Goal: Transaction & Acquisition: Purchase product/service

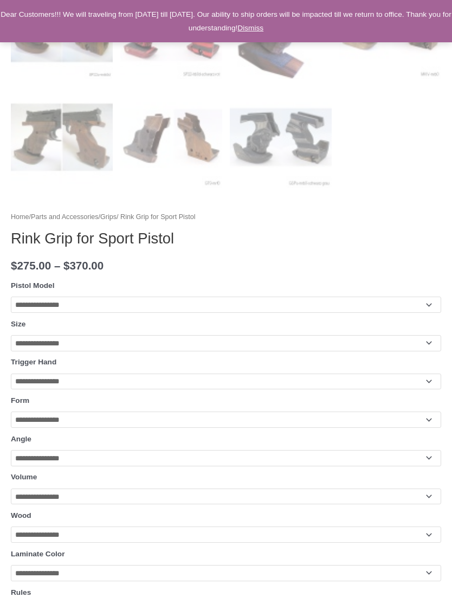
scroll to position [732, 0]
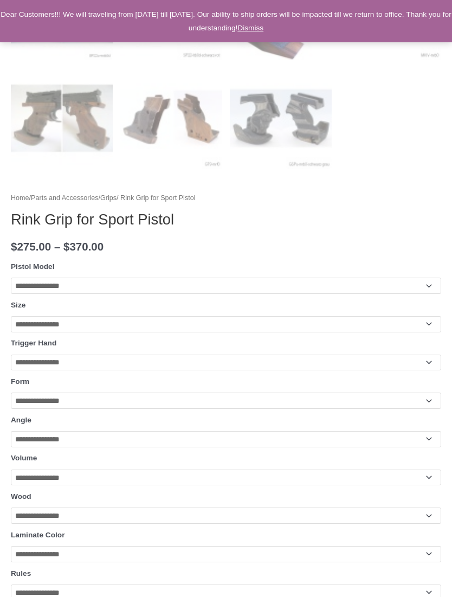
click at [426, 283] on select "**********" at bounding box center [226, 286] width 431 height 16
select select "********"
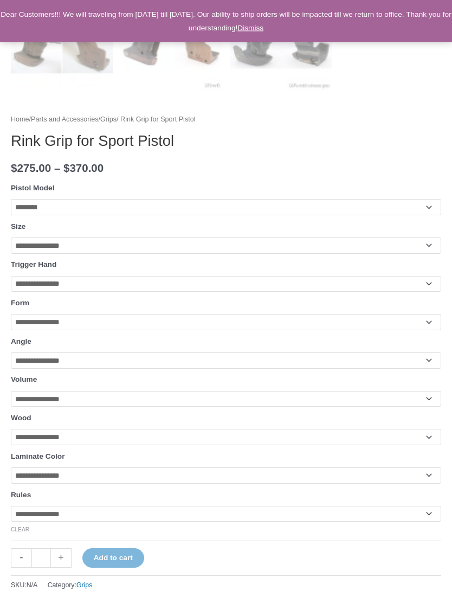
scroll to position [812, 0]
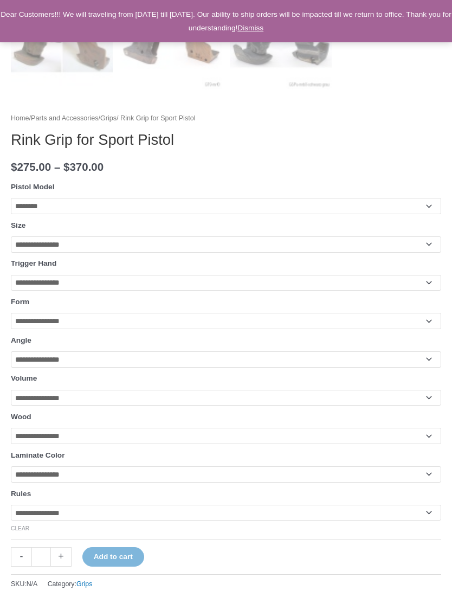
click at [427, 246] on select "**********" at bounding box center [226, 245] width 431 height 16
select select "***"
click at [436, 280] on select "**********" at bounding box center [226, 283] width 431 height 16
select select "*****"
click at [427, 323] on select "**********" at bounding box center [226, 321] width 431 height 16
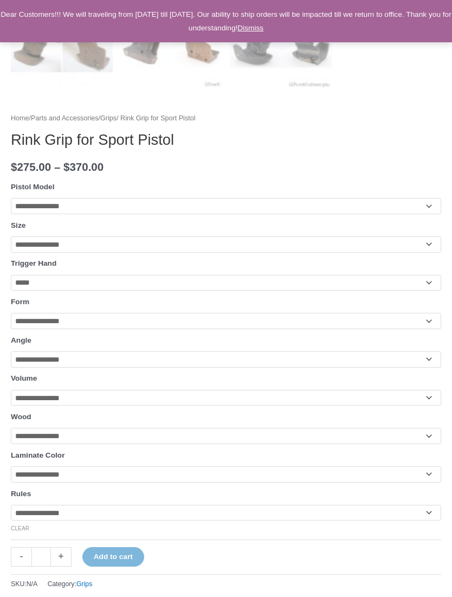
select select "******"
click at [424, 361] on select "**********" at bounding box center [226, 360] width 431 height 16
select select "****"
click at [428, 398] on select "**********" at bounding box center [226, 398] width 431 height 16
select select "******"
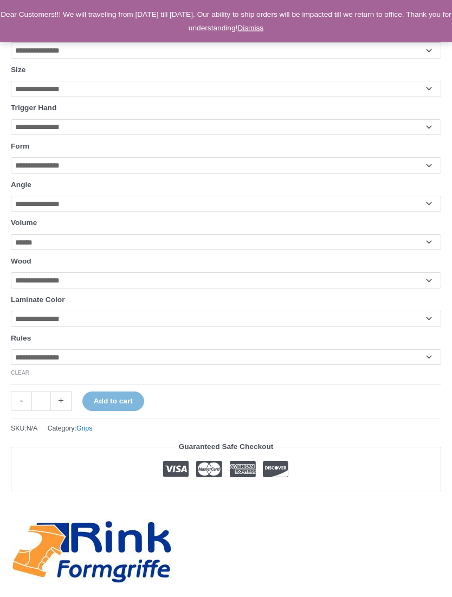
scroll to position [973, 0]
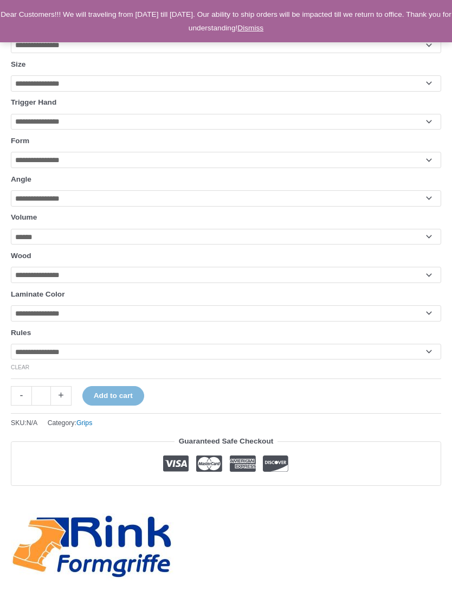
click at [425, 283] on select "**********" at bounding box center [226, 275] width 431 height 16
select select "******"
click at [430, 359] on select "**********" at bounding box center [226, 352] width 431 height 16
select select "**********"
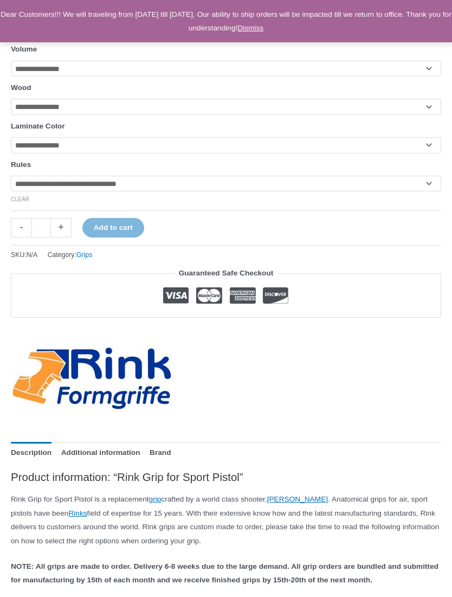
scroll to position [1177, 0]
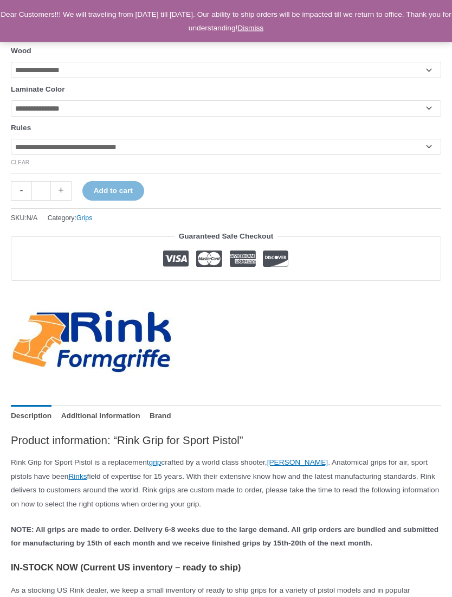
click at [136, 201] on button "Add to cart" at bounding box center [113, 192] width 62 height 20
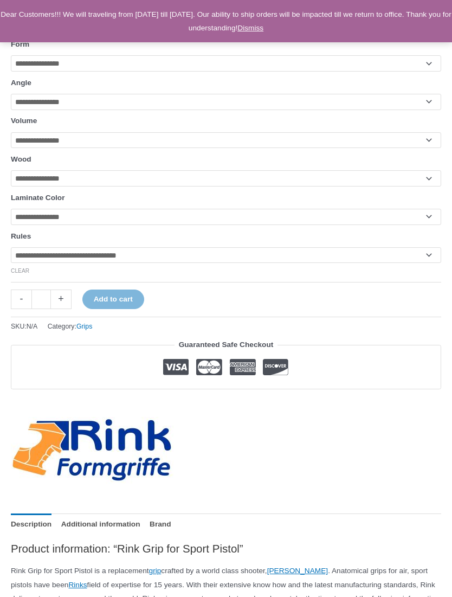
scroll to position [1069, 0]
click at [422, 226] on select "**********" at bounding box center [226, 217] width 431 height 16
select select "****"
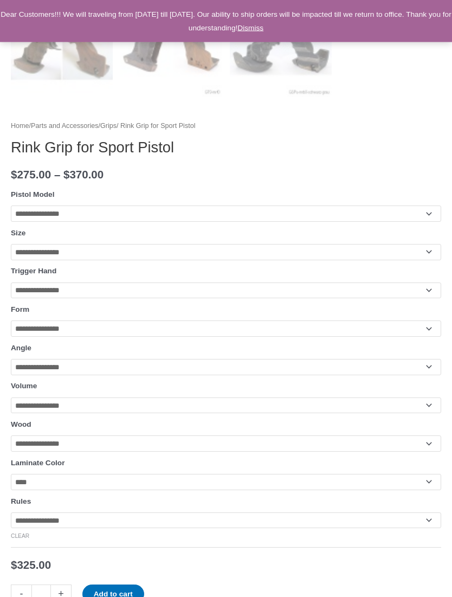
scroll to position [805, 0]
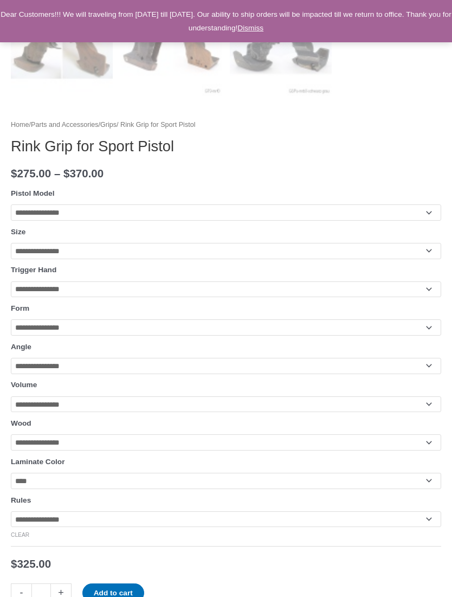
click at [430, 451] on select "**********" at bounding box center [226, 443] width 431 height 16
select select "**********"
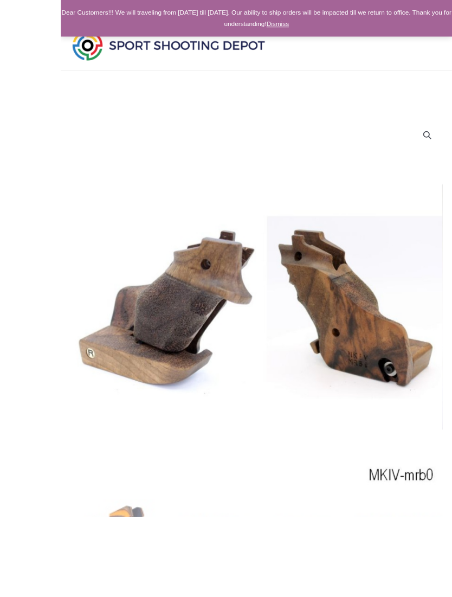
scroll to position [85, 0]
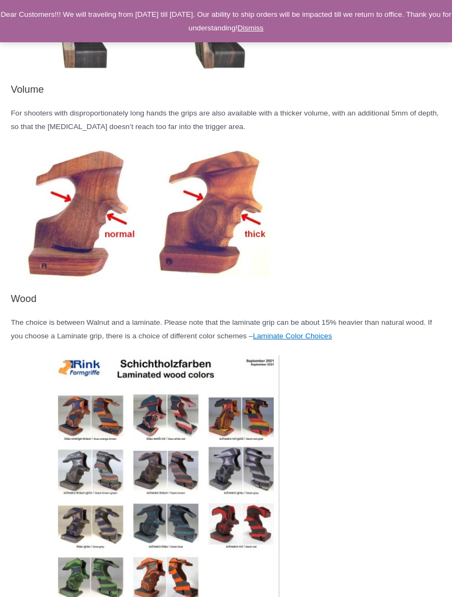
scroll to position [2798, 0]
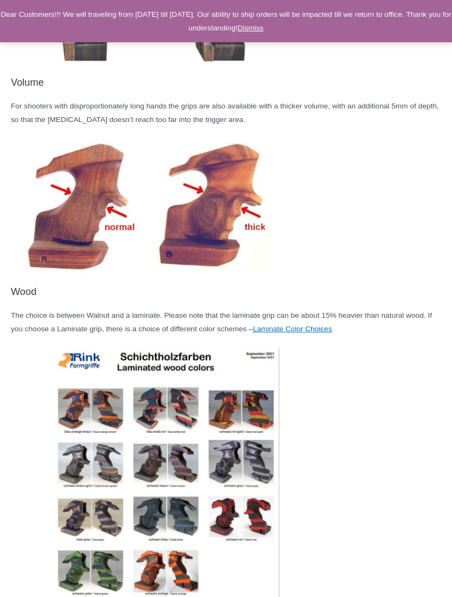
click at [227, 249] on img at bounding box center [214, 206] width 130 height 130
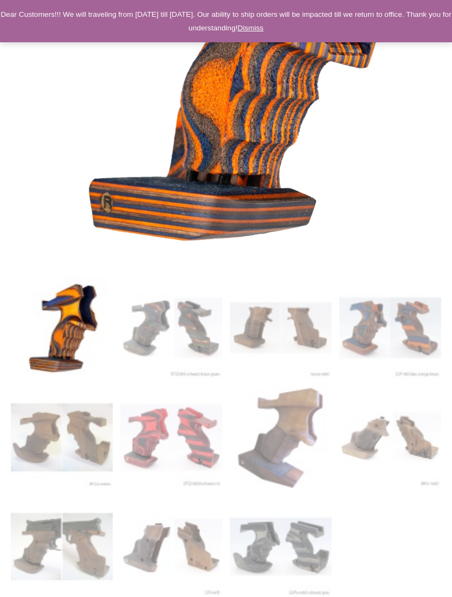
scroll to position [0, 0]
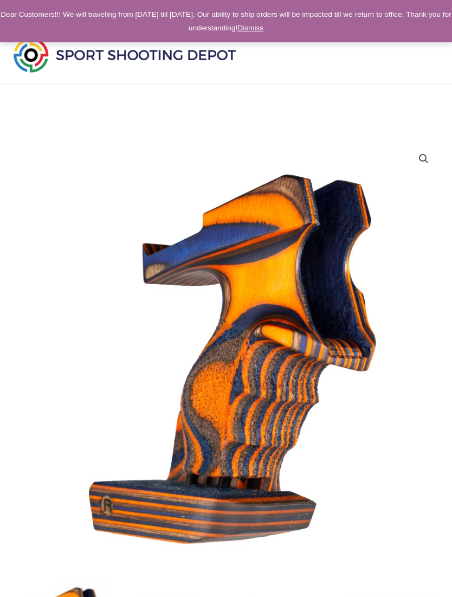
click at [42, 53] on img at bounding box center [125, 55] width 228 height 40
click at [204, 60] on img at bounding box center [125, 55] width 228 height 40
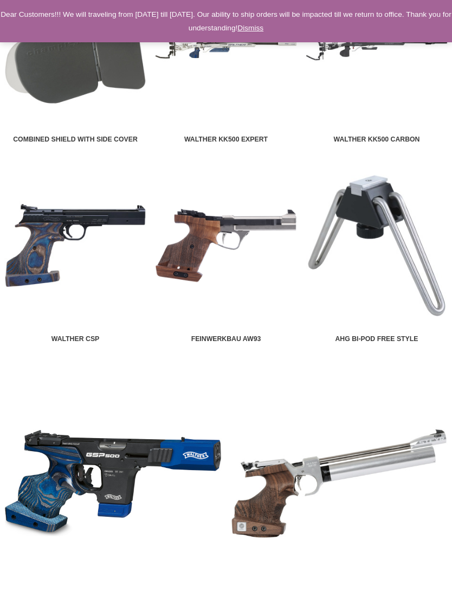
scroll to position [1385, 0]
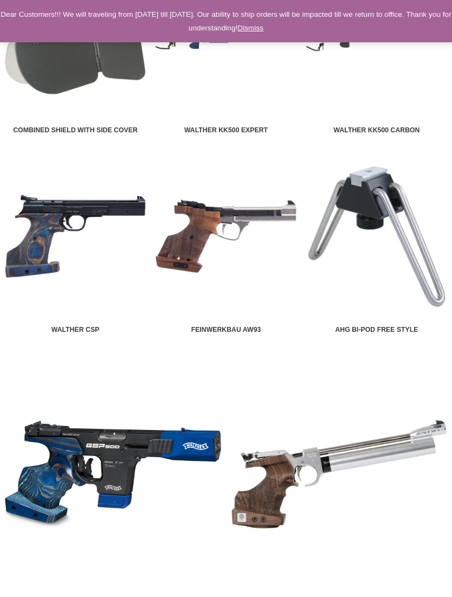
click at [228, 233] on img at bounding box center [226, 236] width 142 height 142
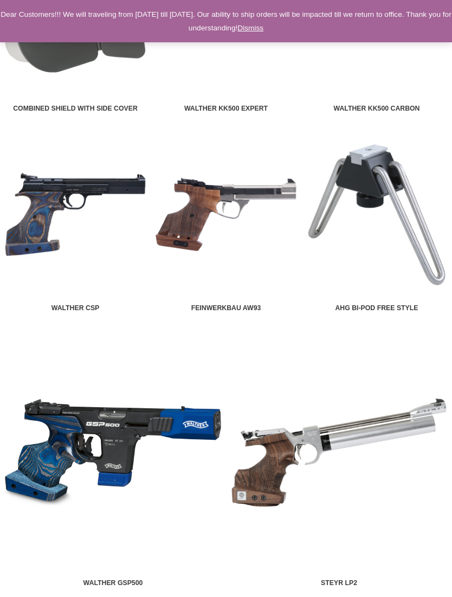
click at [60, 223] on img at bounding box center [75, 215] width 142 height 142
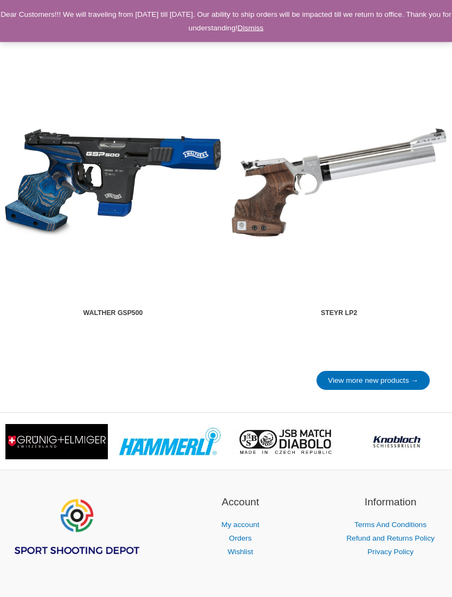
scroll to position [1677, 0]
click at [134, 175] on img at bounding box center [113, 183] width 218 height 218
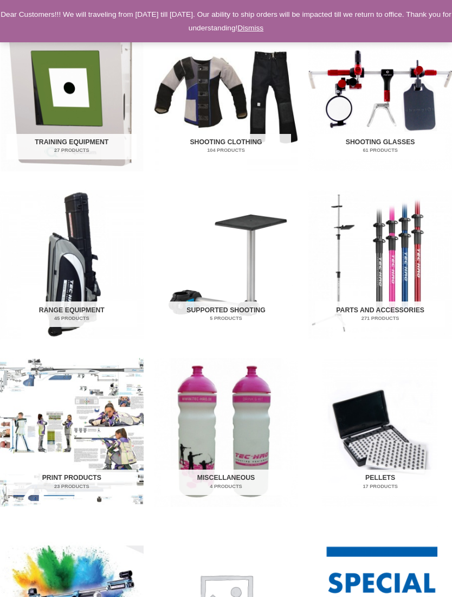
scroll to position [361, 0]
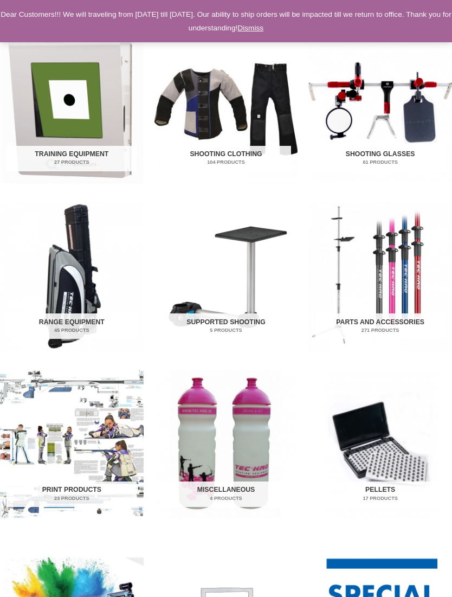
click at [88, 268] on img "Visit product category Range Equipment" at bounding box center [72, 277] width 144 height 150
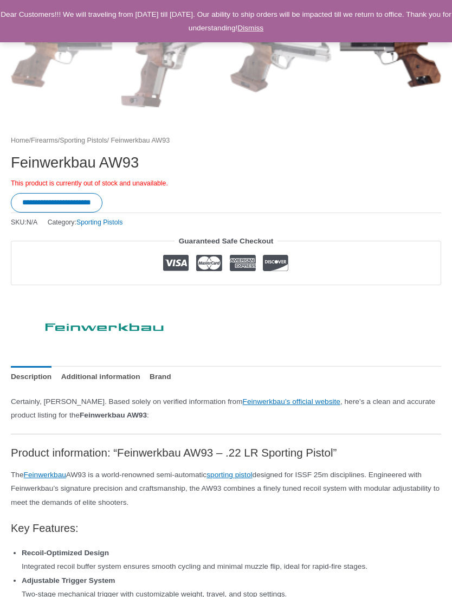
scroll to position [565, 0]
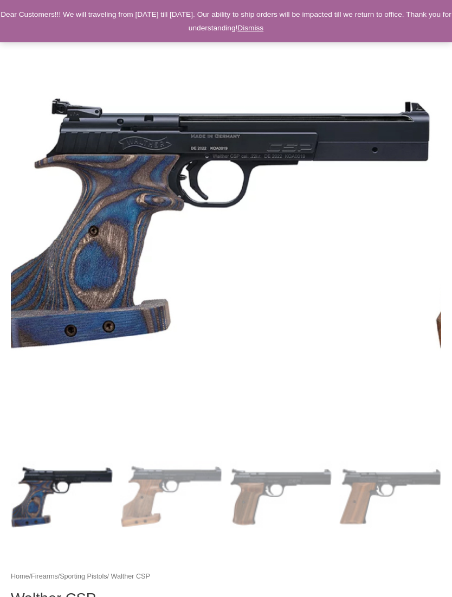
scroll to position [133, 0]
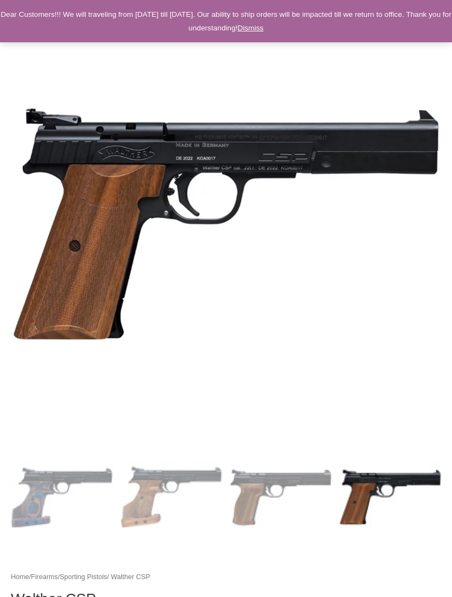
click at [431, 180] on img at bounding box center [282, 280] width 543 height 543
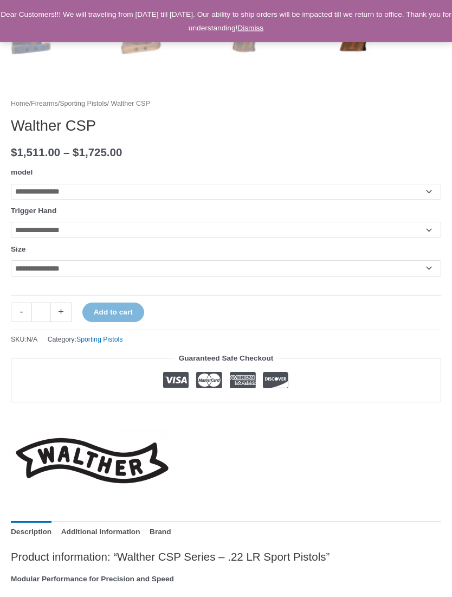
scroll to position [608, 0]
click at [432, 193] on select "**********" at bounding box center [226, 191] width 431 height 16
select select "**********"
click at [425, 231] on select "**********" at bounding box center [226, 229] width 431 height 16
click at [431, 226] on select "**********" at bounding box center [226, 229] width 431 height 16
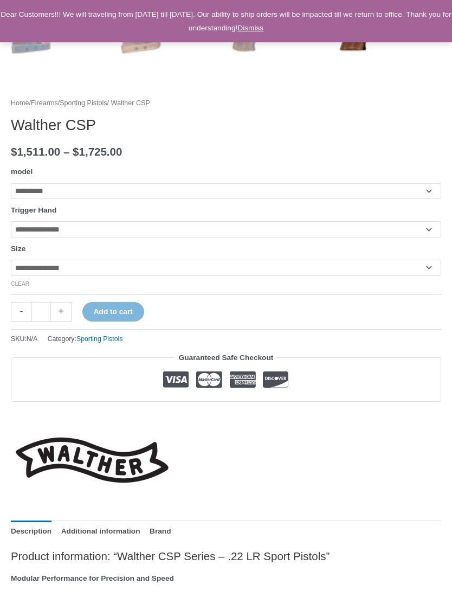
select select "*****"
click at [430, 271] on select "**********" at bounding box center [226, 268] width 431 height 16
select select "*"
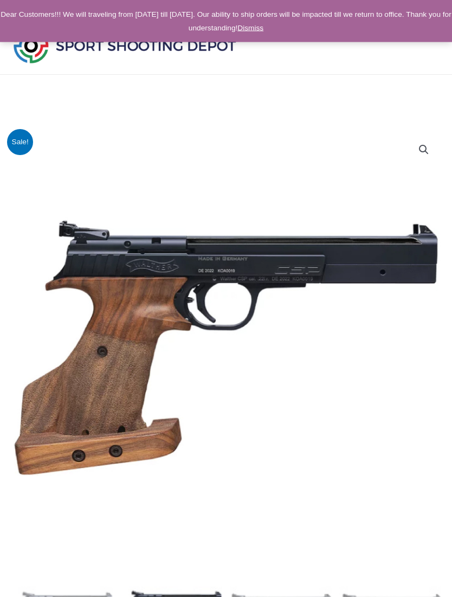
scroll to position [0, 0]
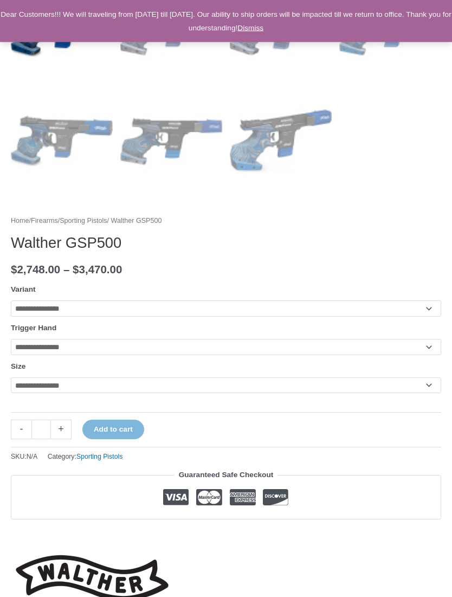
scroll to position [601, 0]
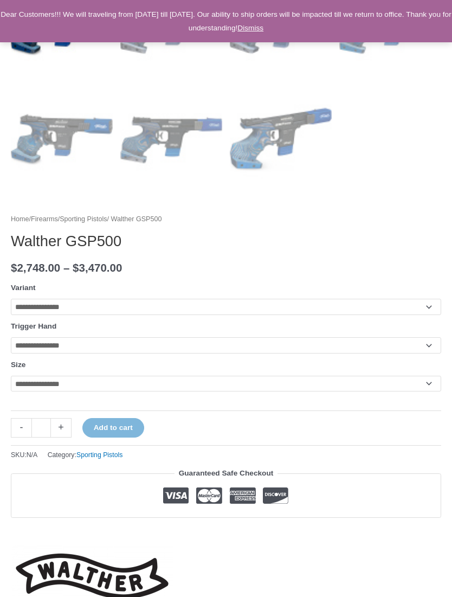
click at [423, 314] on select "**********" at bounding box center [226, 307] width 431 height 16
select select "**********"
click at [428, 349] on select "**********" at bounding box center [226, 345] width 431 height 16
select select "*****"
click at [426, 392] on select "**********" at bounding box center [226, 384] width 431 height 16
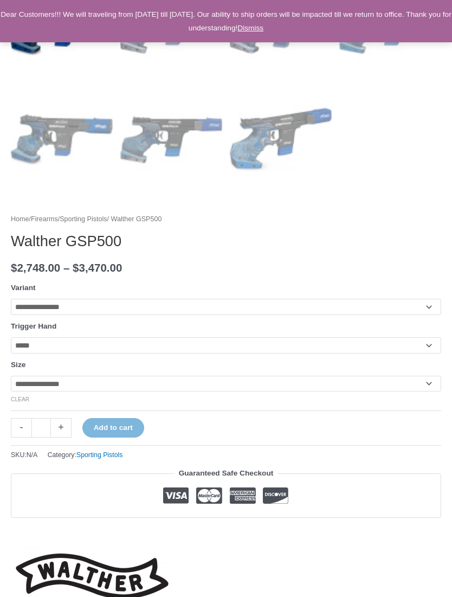
select select "*"
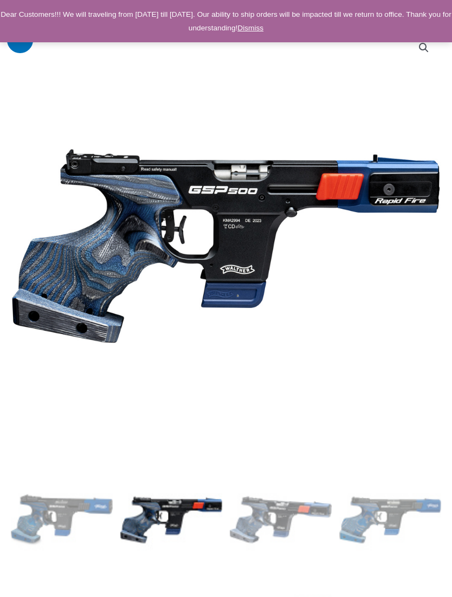
scroll to position [112, 0]
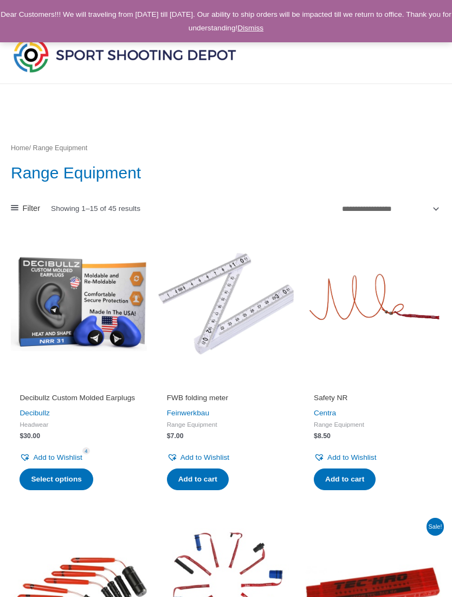
click at [73, 318] on img at bounding box center [79, 303] width 136 height 136
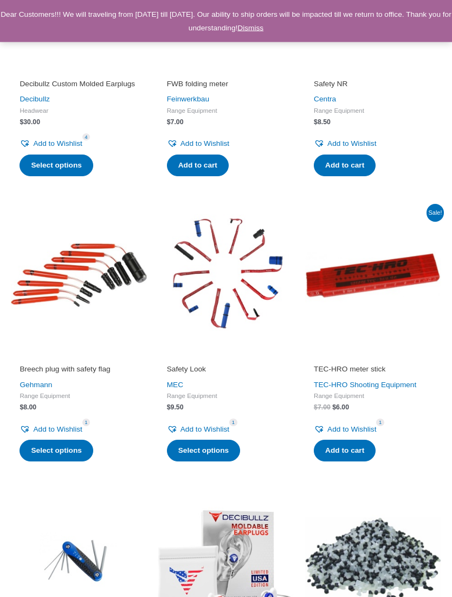
scroll to position [326, 0]
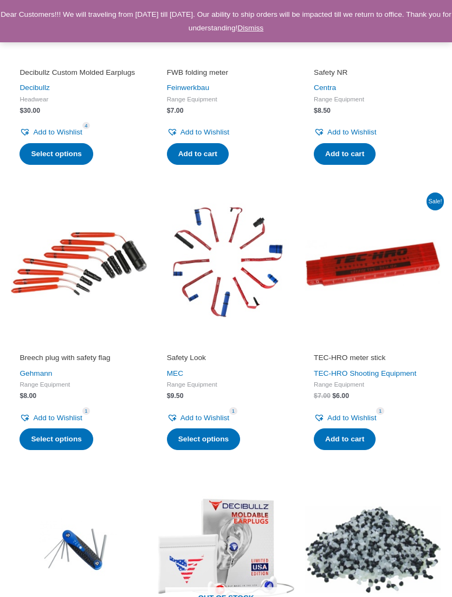
click at [237, 297] on img at bounding box center [226, 264] width 136 height 136
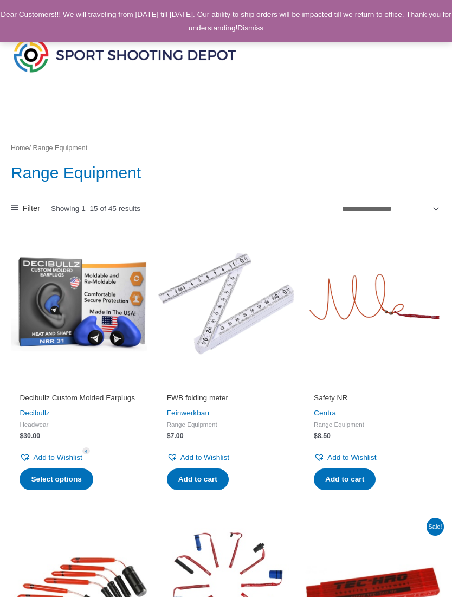
scroll to position [347, 0]
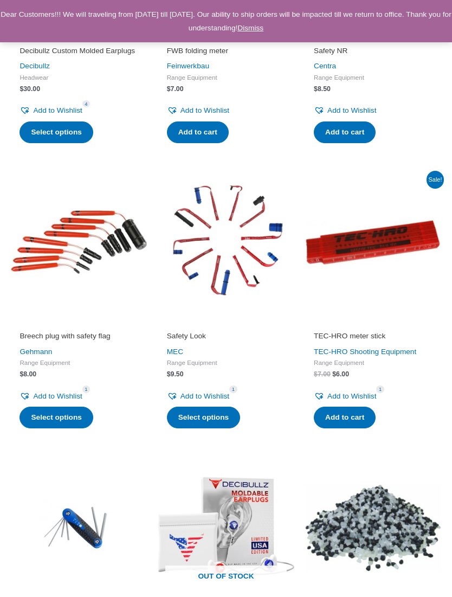
click at [410, 356] on link "TEC-HRO Shooting Equipment" at bounding box center [365, 352] width 103 height 8
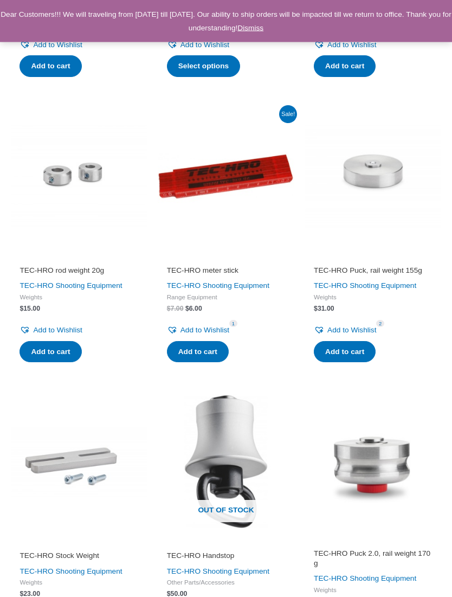
scroll to position [564, 0]
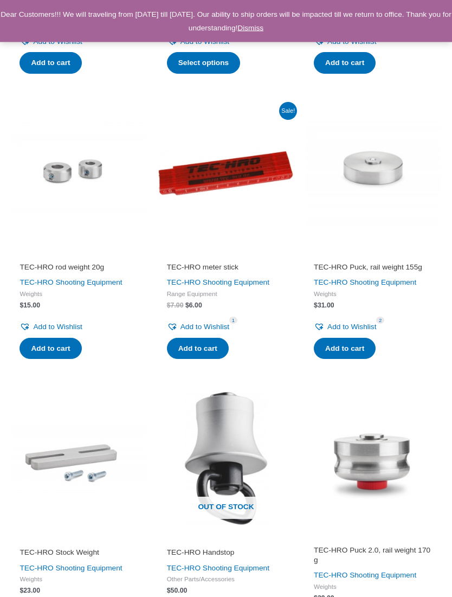
click at [225, 195] on img at bounding box center [226, 173] width 136 height 136
click at [239, 171] on img at bounding box center [226, 173] width 136 height 136
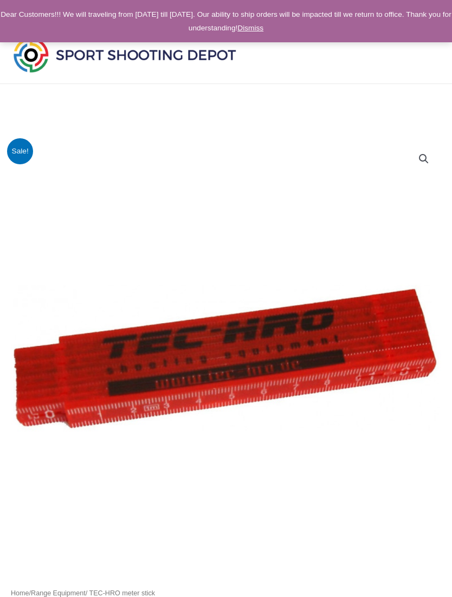
click at [44, 61] on img at bounding box center [125, 55] width 228 height 40
click at [213, 56] on img at bounding box center [125, 55] width 228 height 40
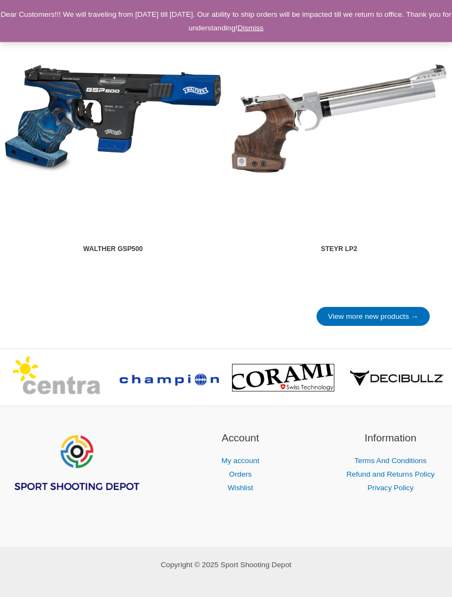
scroll to position [1740, 0]
click at [415, 324] on link "View more new products →" at bounding box center [373, 318] width 113 height 20
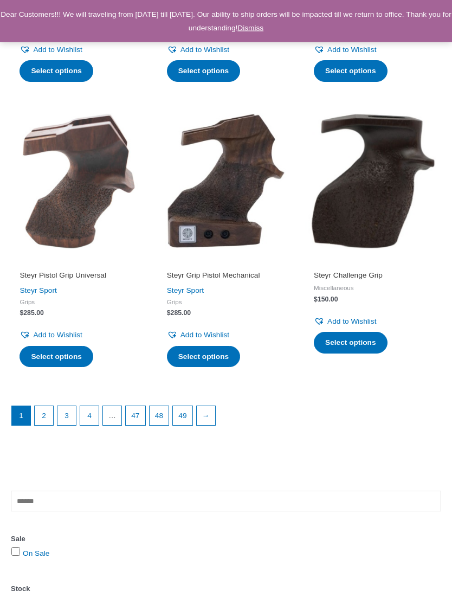
scroll to position [1237, 0]
click at [45, 413] on link "2" at bounding box center [44, 415] width 18 height 18
click at [430, 196] on img at bounding box center [373, 181] width 136 height 136
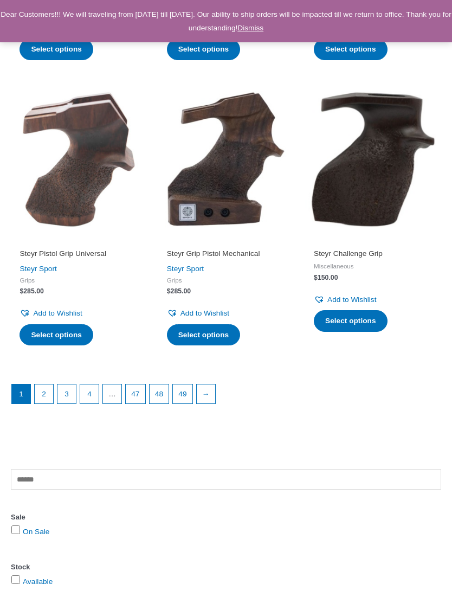
click at [50, 394] on link "2" at bounding box center [44, 394] width 18 height 18
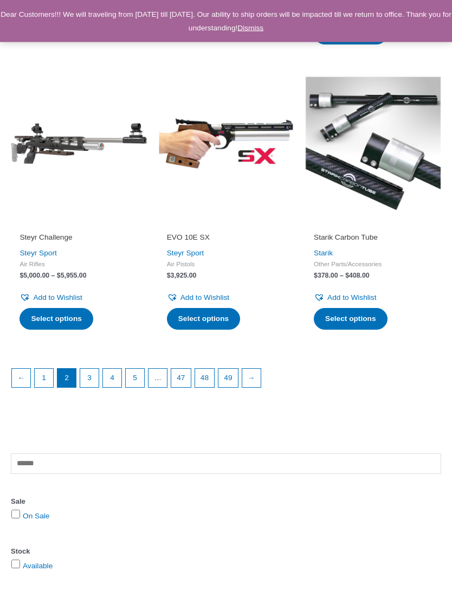
scroll to position [1282, 0]
click at [94, 375] on link "3" at bounding box center [89, 378] width 18 height 18
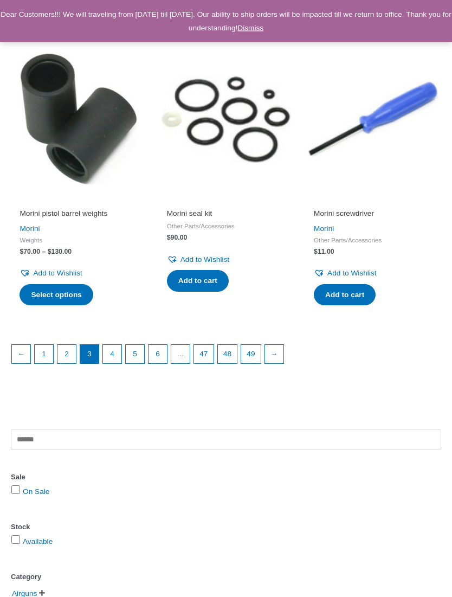
scroll to position [1444, 0]
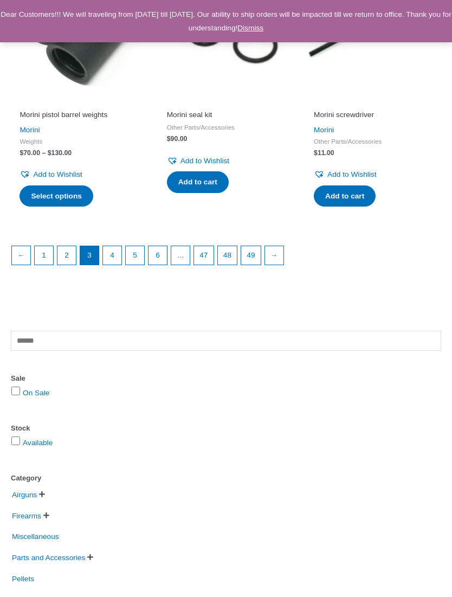
click at [112, 253] on link "4" at bounding box center [112, 255] width 18 height 18
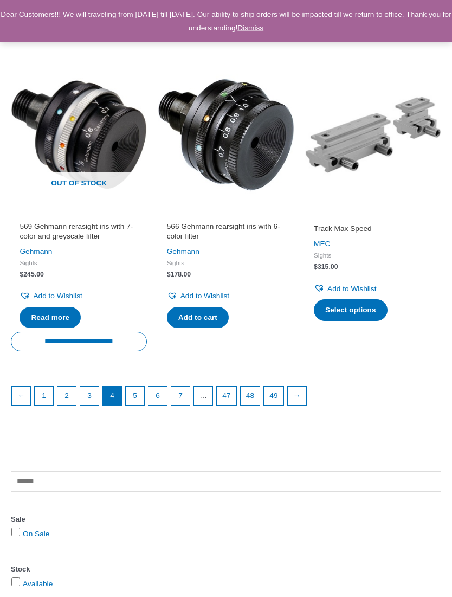
scroll to position [1321, 0]
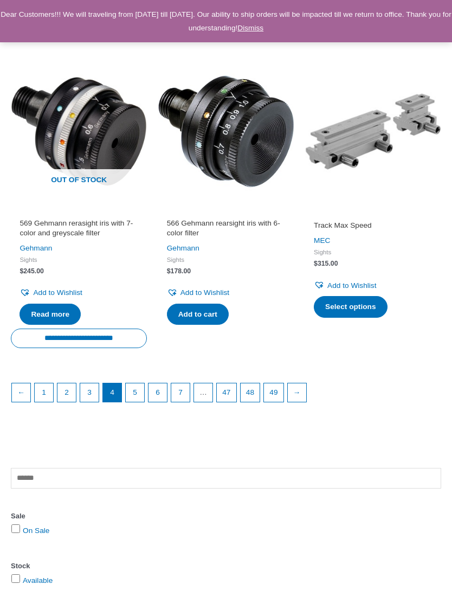
click at [138, 399] on link "5" at bounding box center [135, 393] width 18 height 18
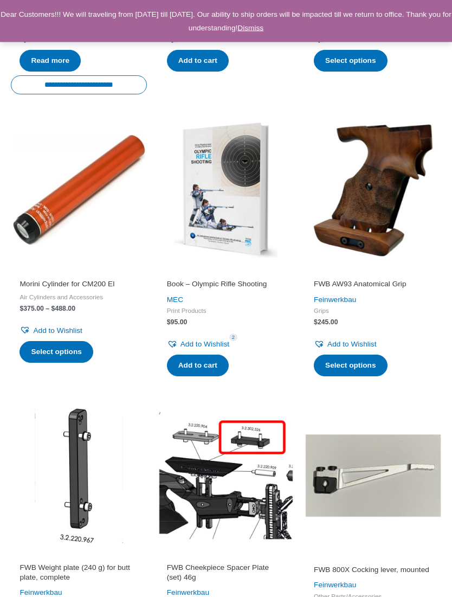
scroll to position [684, 0]
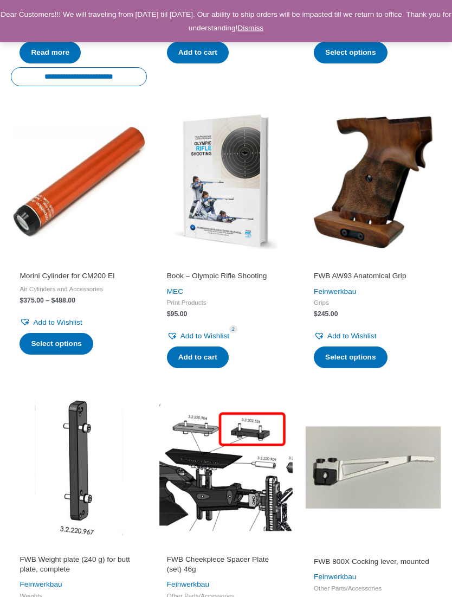
click at [389, 219] on img at bounding box center [373, 182] width 136 height 136
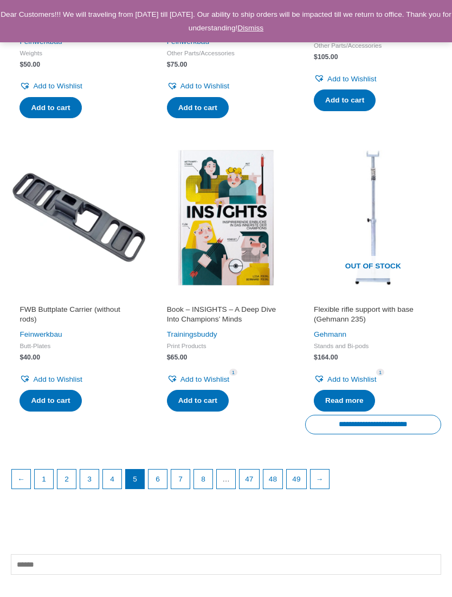
scroll to position [1232, 0]
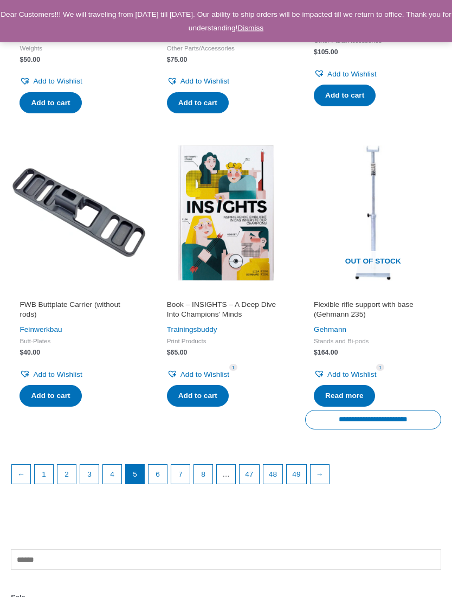
click at [165, 465] on link "6" at bounding box center [158, 474] width 18 height 18
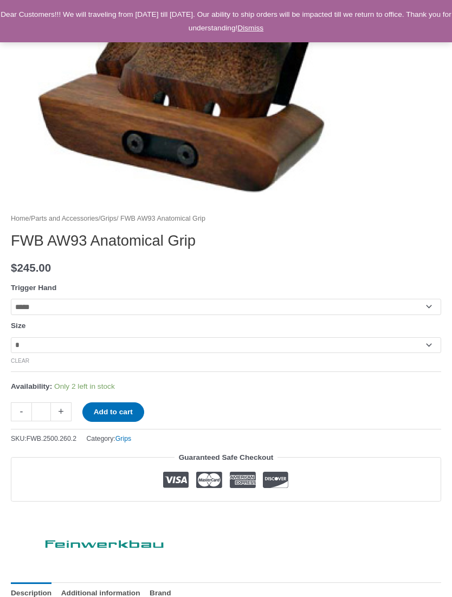
scroll to position [386, 0]
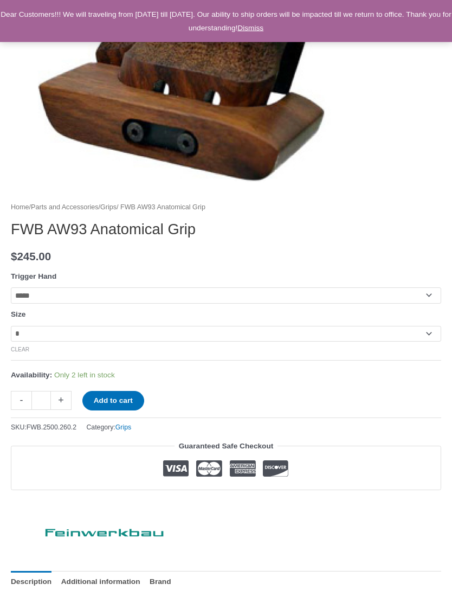
click at [427, 339] on select "**********" at bounding box center [226, 335] width 431 height 16
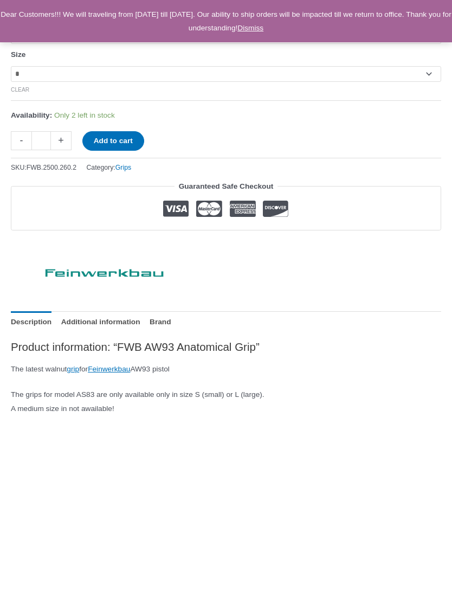
scroll to position [645, 0]
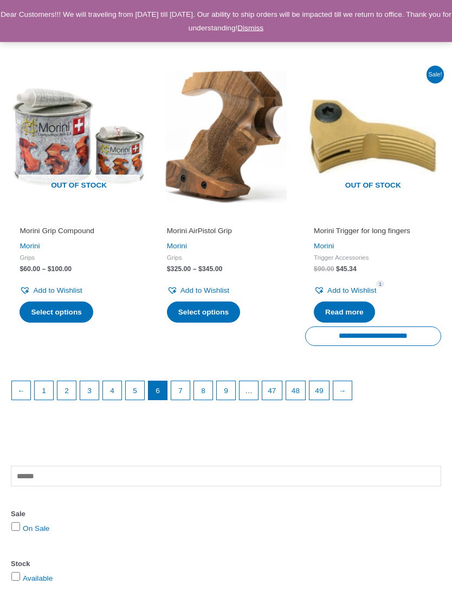
scroll to position [1328, 0]
click at [185, 394] on link "7" at bounding box center [180, 390] width 18 height 18
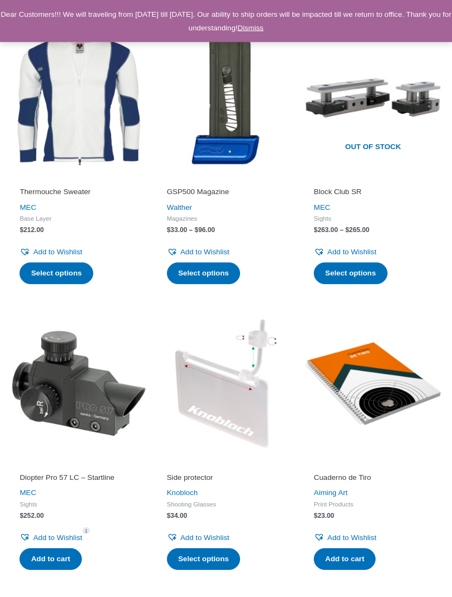
scroll to position [756, 0]
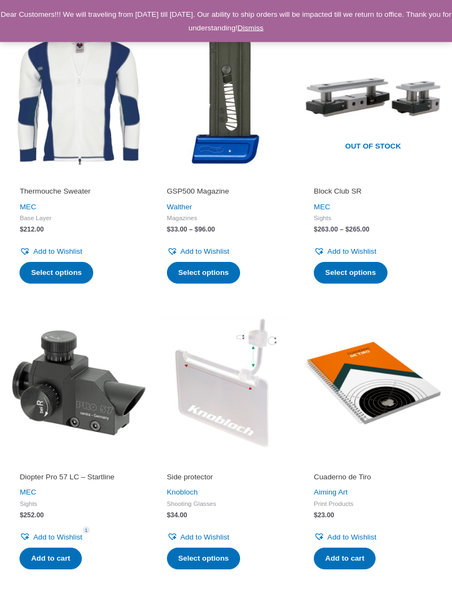
click at [228, 120] on img at bounding box center [226, 98] width 136 height 136
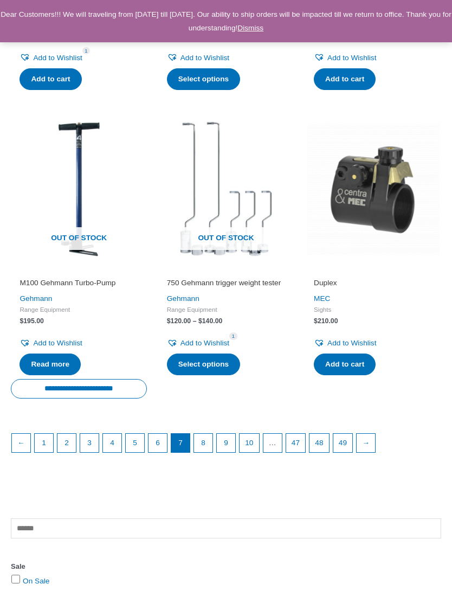
scroll to position [1251, 0]
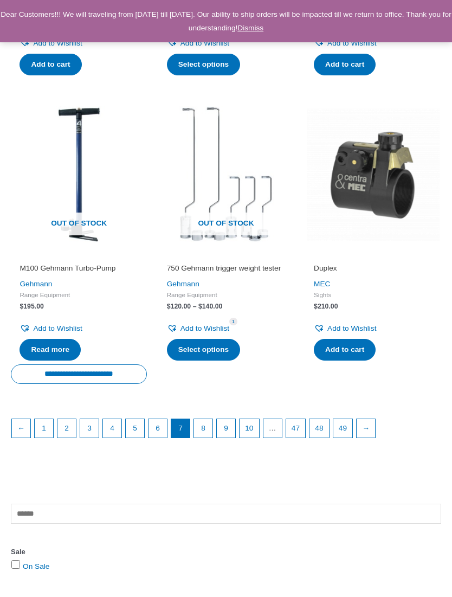
click at [206, 419] on link "8" at bounding box center [203, 428] width 18 height 18
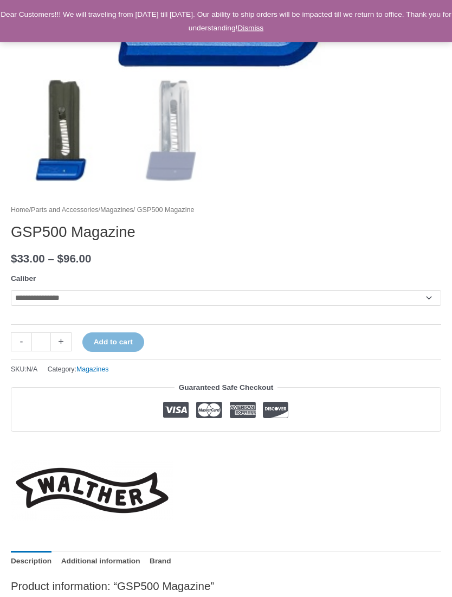
scroll to position [514, 0]
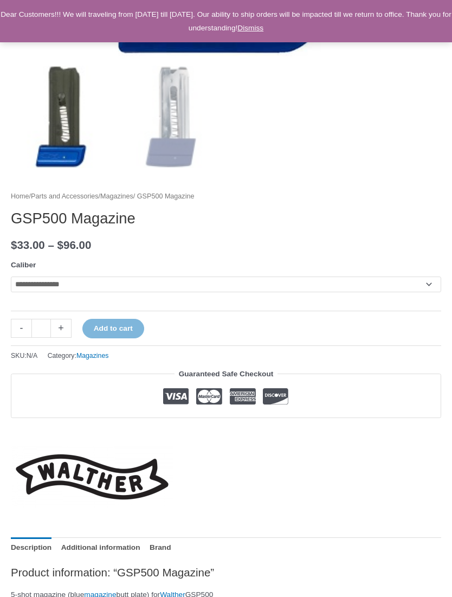
click at [430, 290] on select "**********" at bounding box center [226, 285] width 431 height 16
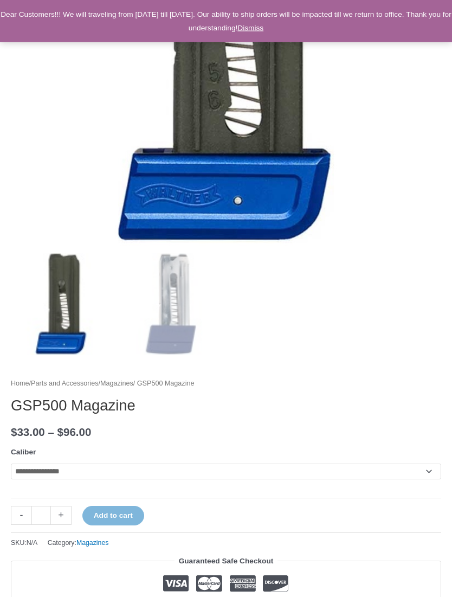
scroll to position [322, 0]
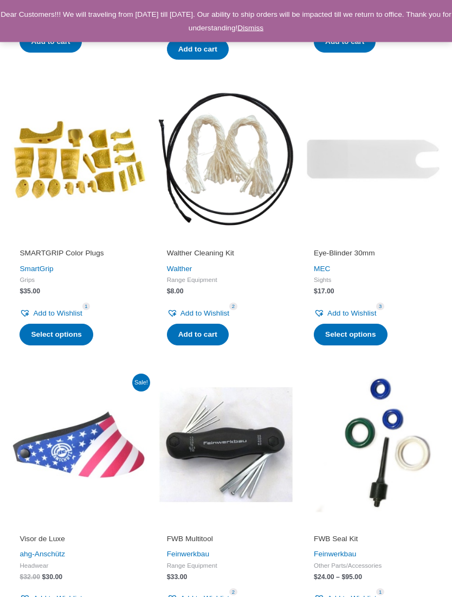
scroll to position [715, 0]
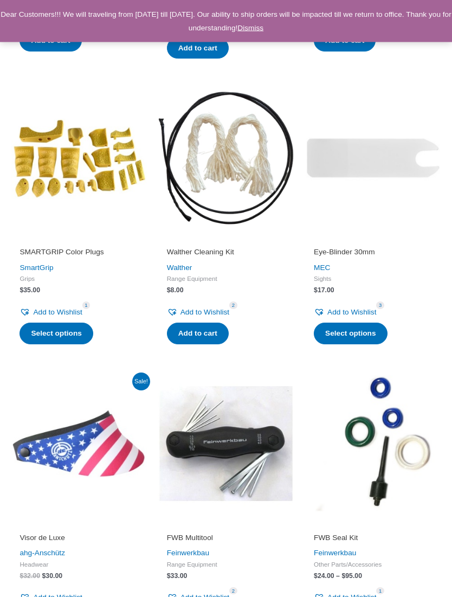
click at [78, 248] on h2 "SMARTGRIP Color Plugs" at bounding box center [79, 253] width 119 height 10
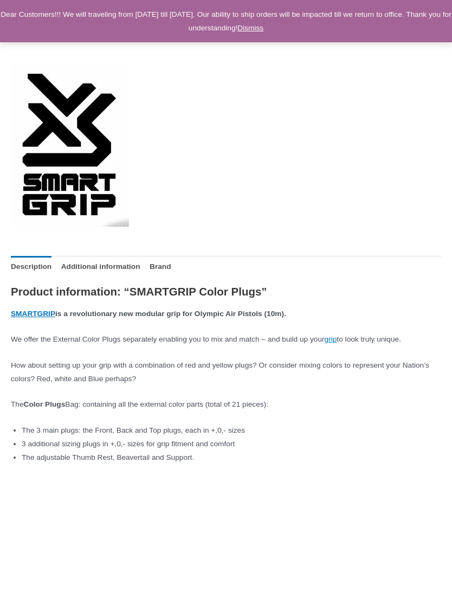
scroll to position [1114, 0]
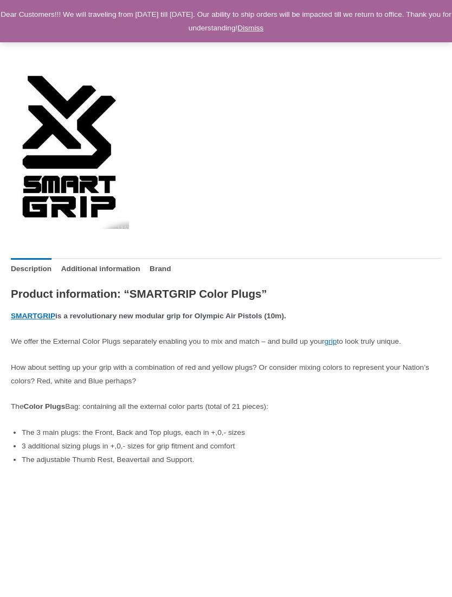
click at [105, 183] on img at bounding box center [70, 147] width 118 height 163
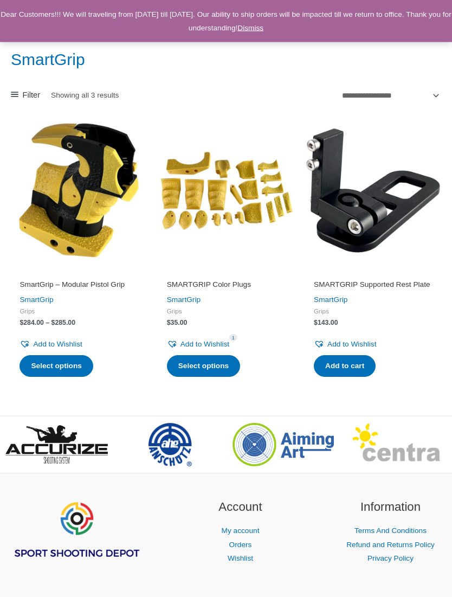
scroll to position [85, 0]
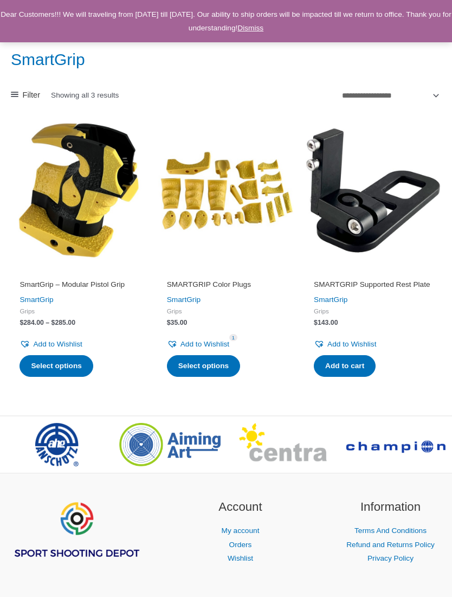
click at [69, 280] on h2 "SmartGrip – Modular Pistol Grip" at bounding box center [79, 285] width 119 height 10
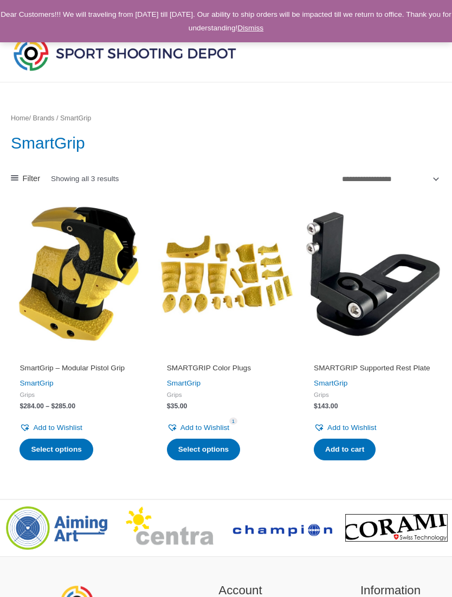
scroll to position [0, 0]
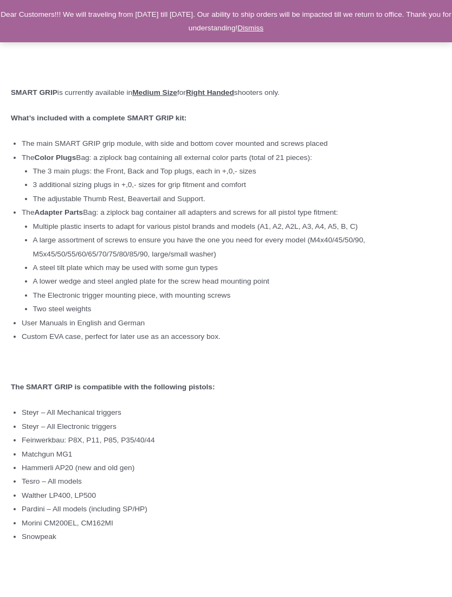
scroll to position [2814, 0]
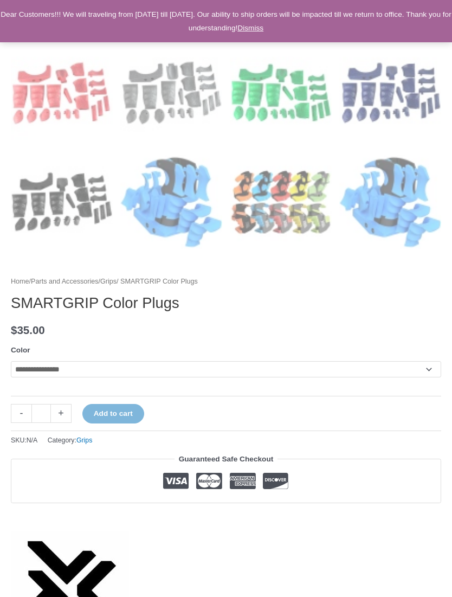
scroll to position [646, 0]
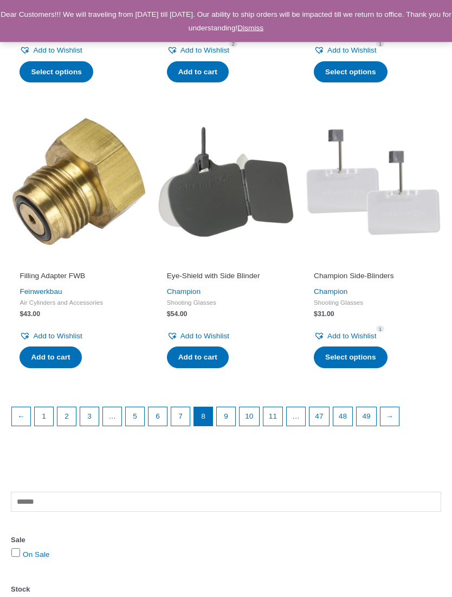
scroll to position [1271, 0]
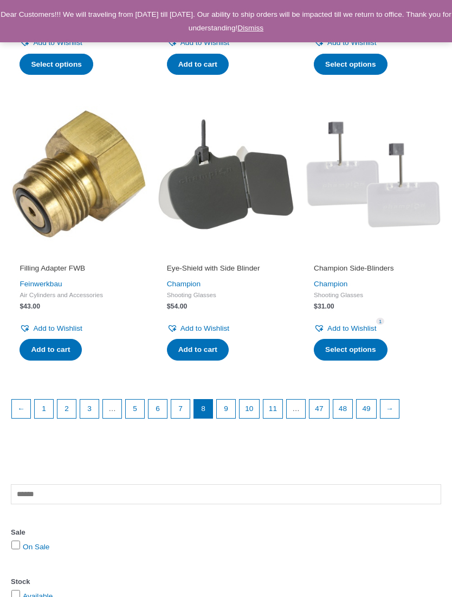
click at [228, 400] on link "9" at bounding box center [226, 409] width 18 height 18
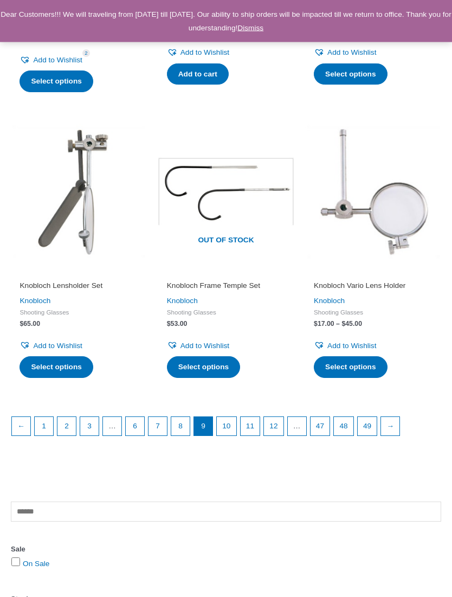
scroll to position [1261, 0]
click at [232, 418] on link "10" at bounding box center [227, 426] width 20 height 18
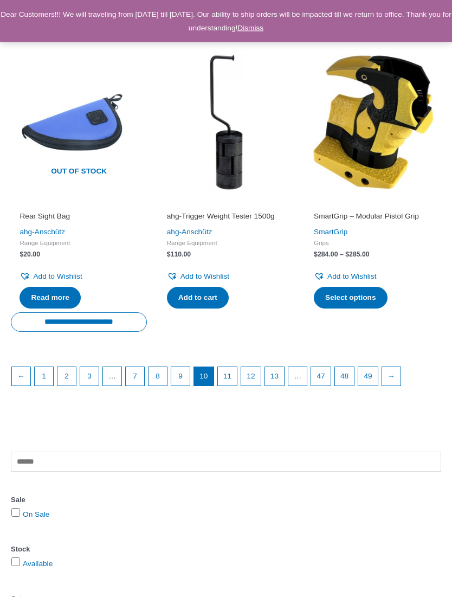
scroll to position [1313, 0]
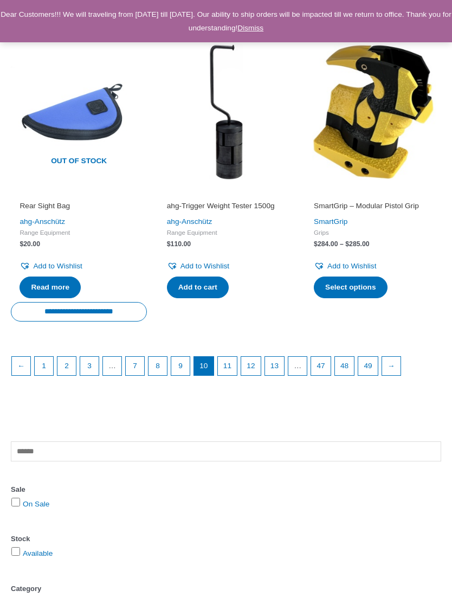
click at [235, 358] on link "11" at bounding box center [228, 366] width 20 height 18
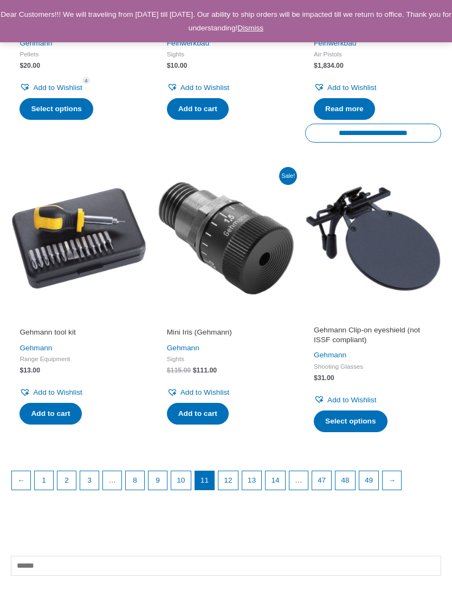
scroll to position [1286, 0]
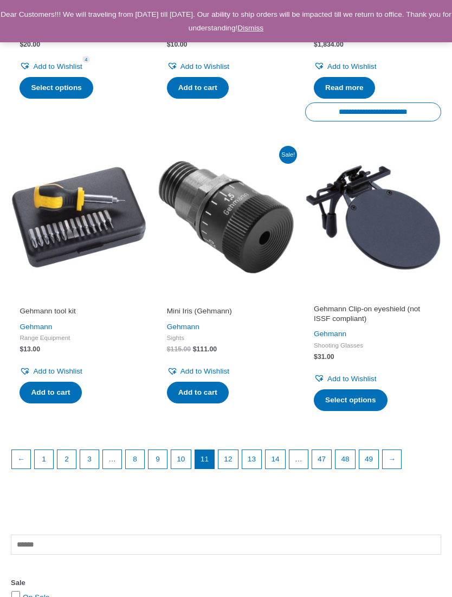
click at [238, 450] on link "12" at bounding box center [229, 459] width 20 height 18
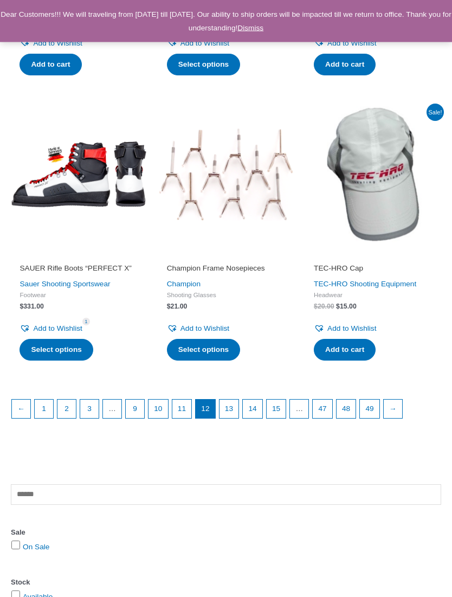
scroll to position [1263, 0]
click at [403, 408] on link "→" at bounding box center [393, 409] width 18 height 18
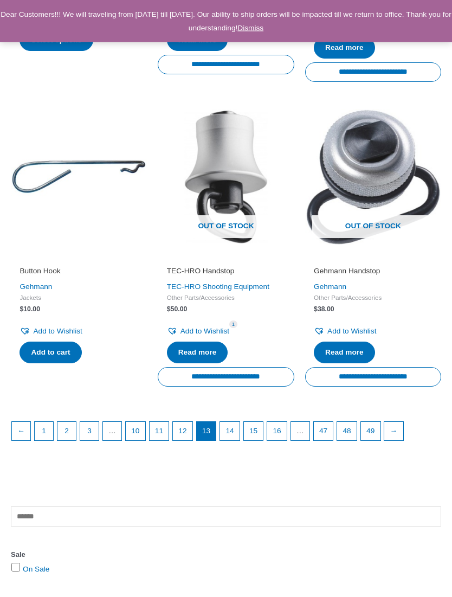
scroll to position [1309, 0]
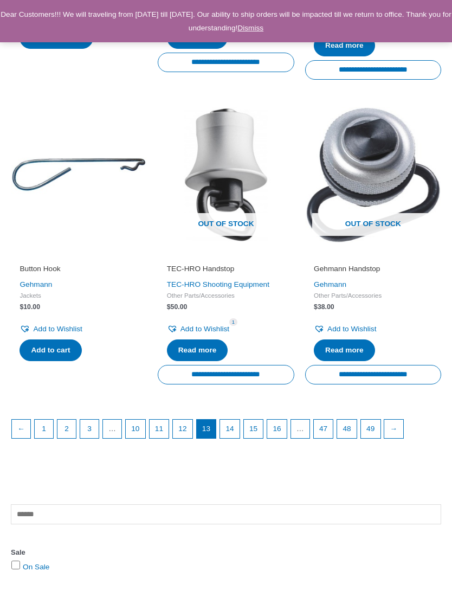
click at [403, 425] on link "→" at bounding box center [394, 429] width 18 height 18
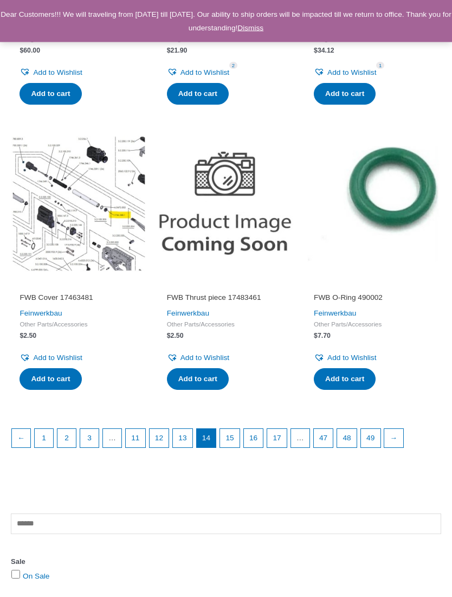
click at [403, 441] on link "→" at bounding box center [394, 439] width 18 height 18
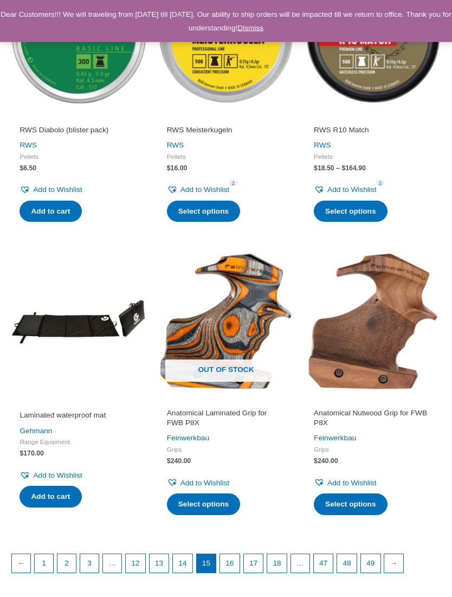
scroll to position [1125, 0]
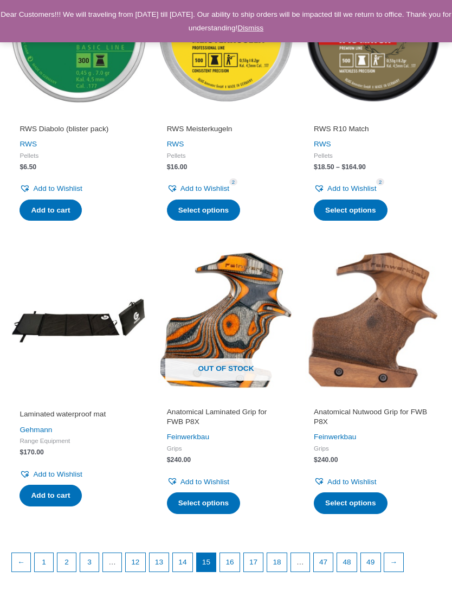
click at [376, 497] on link "Select options" at bounding box center [350, 504] width 73 height 22
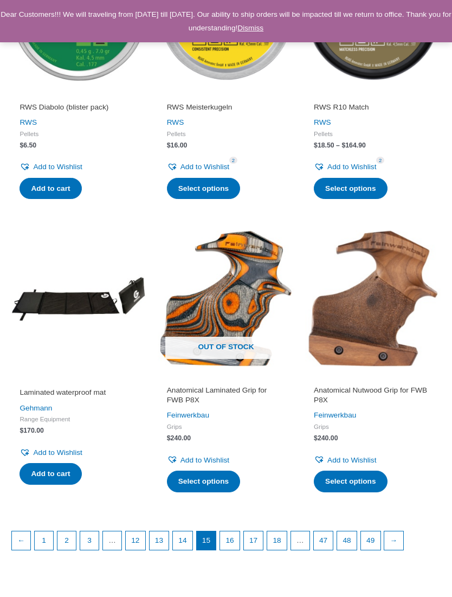
click at [403, 532] on link "→" at bounding box center [394, 541] width 18 height 18
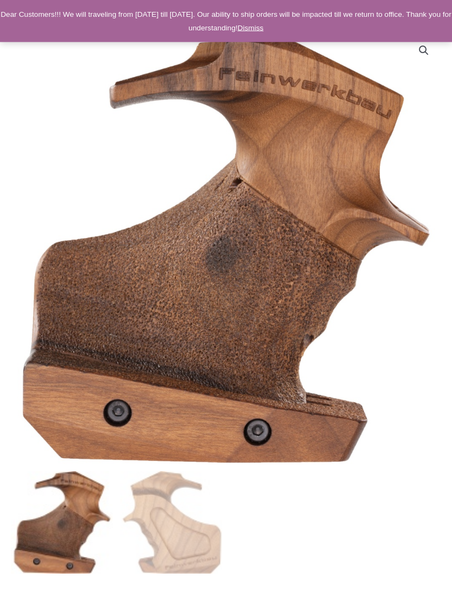
scroll to position [94, 0]
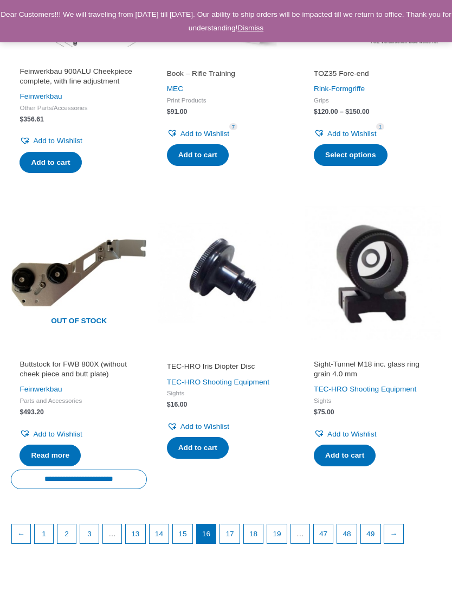
scroll to position [1225, 0]
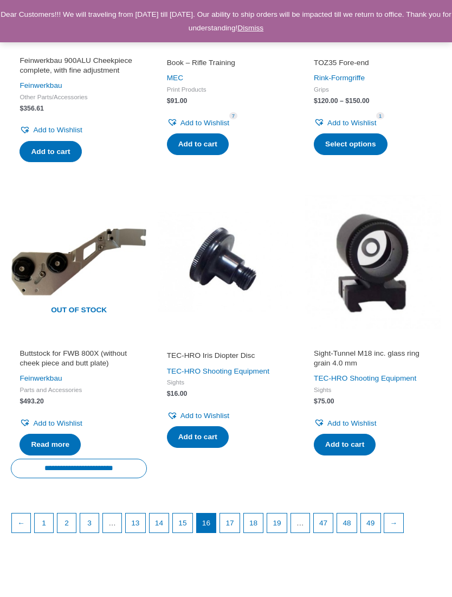
click at [403, 526] on link "→" at bounding box center [394, 523] width 18 height 18
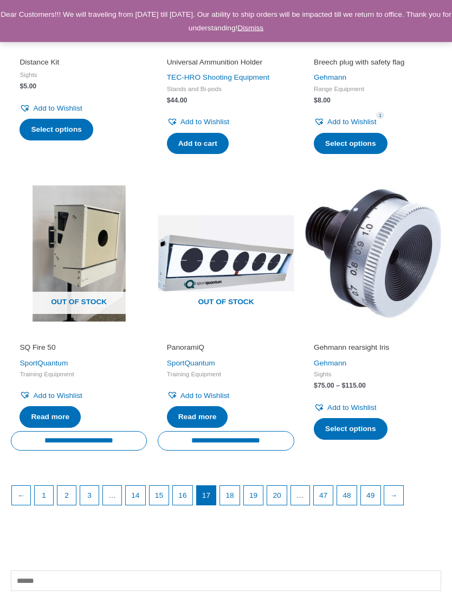
scroll to position [1192, 0]
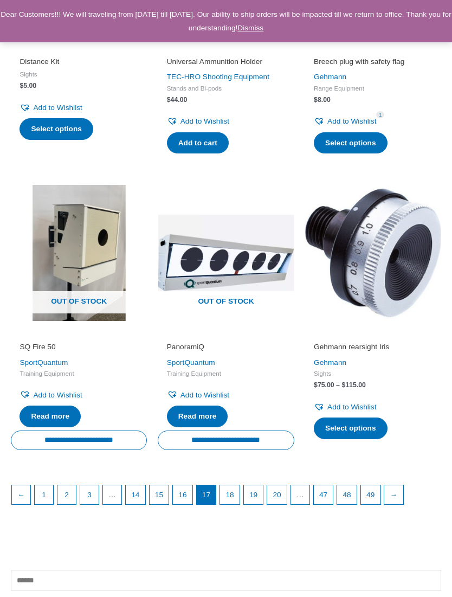
click at [403, 490] on link "→" at bounding box center [394, 495] width 18 height 18
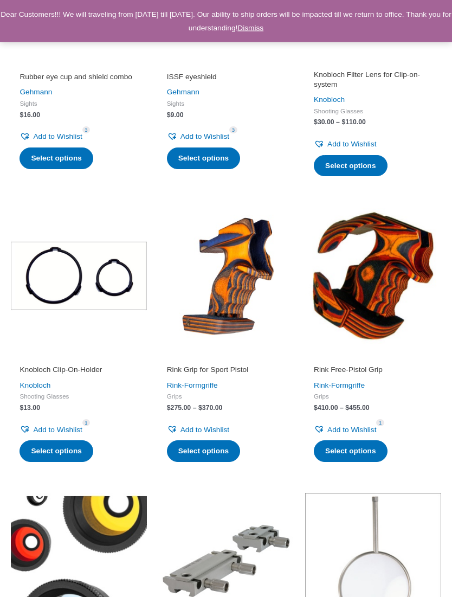
scroll to position [296, 0]
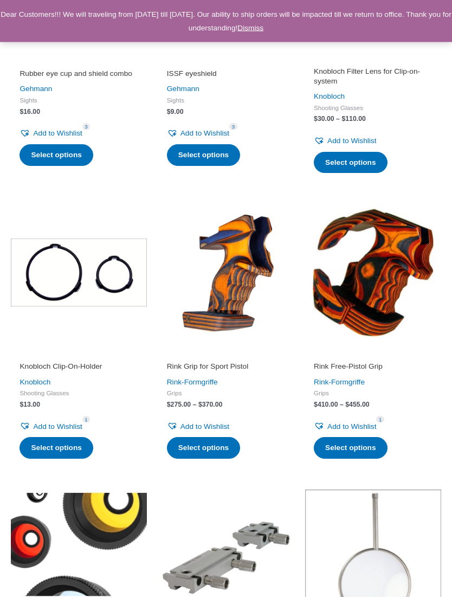
click at [386, 328] on img at bounding box center [373, 273] width 136 height 136
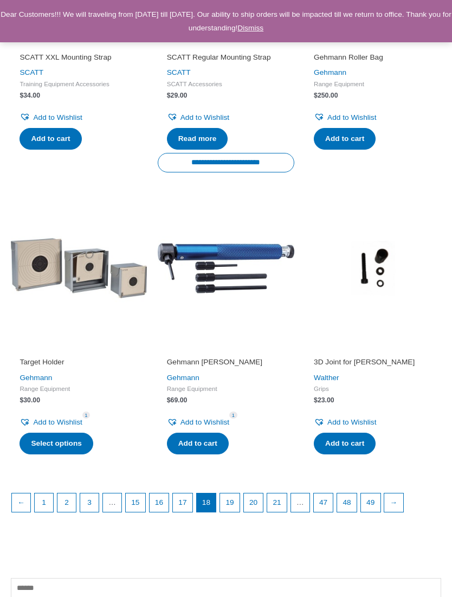
scroll to position [1177, 0]
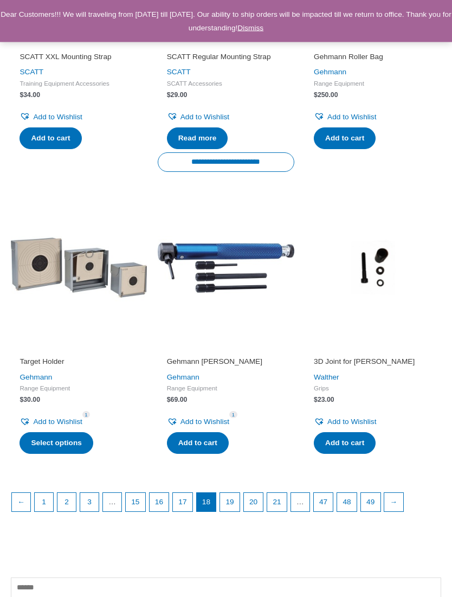
click at [403, 502] on link "→" at bounding box center [394, 503] width 18 height 18
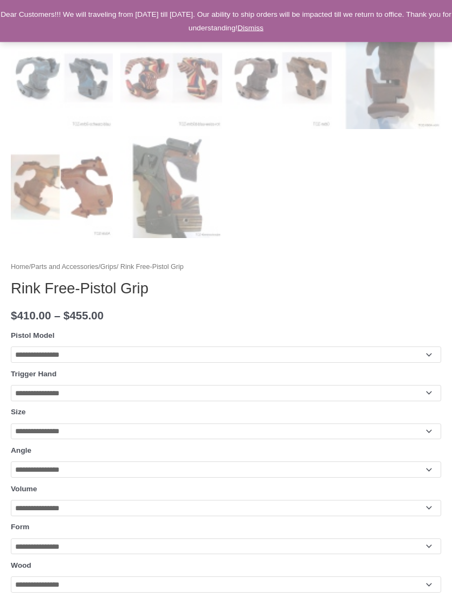
click at [429, 355] on select "**********" at bounding box center [226, 355] width 431 height 16
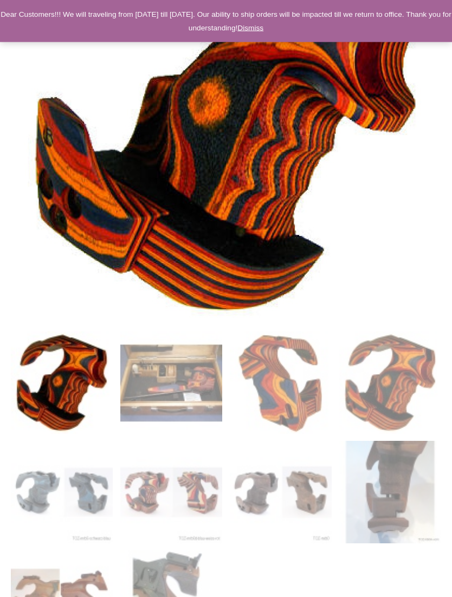
scroll to position [235, 0]
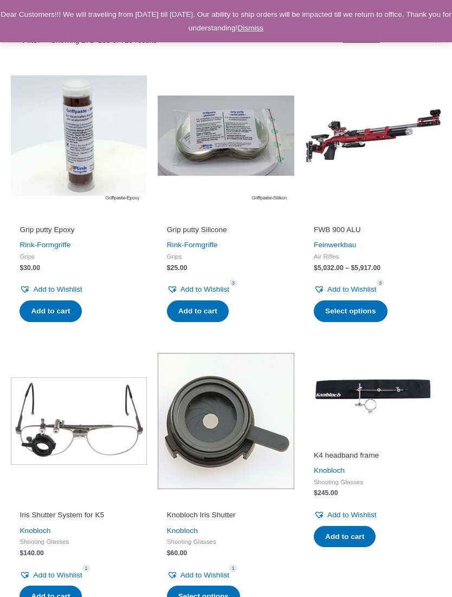
scroll to position [135, 0]
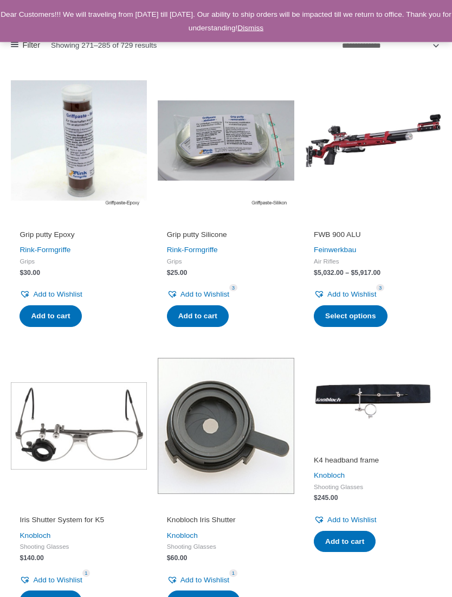
click at [216, 238] on link "Grip putty Silicone" at bounding box center [226, 238] width 119 height 14
click at [58, 237] on h2 "Grip putty Epoxy" at bounding box center [79, 235] width 119 height 10
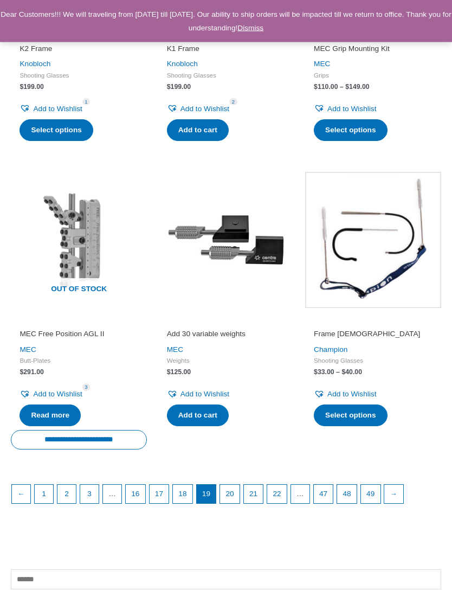
scroll to position [1197, 0]
click at [403, 486] on link "→" at bounding box center [394, 494] width 18 height 18
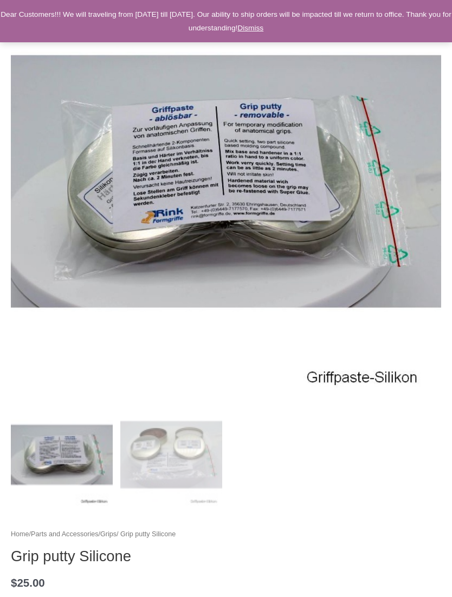
scroll to position [173, 0]
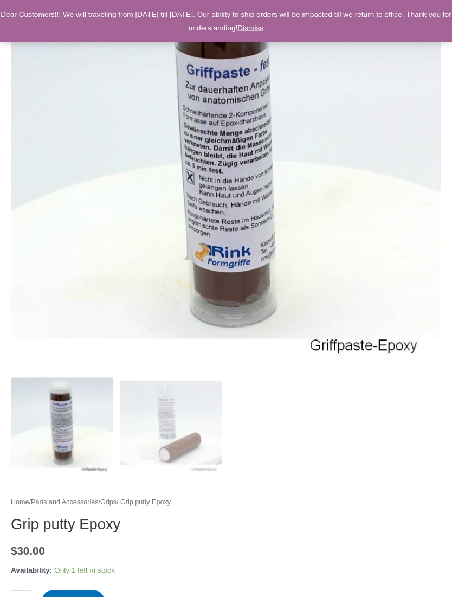
scroll to position [203, 0]
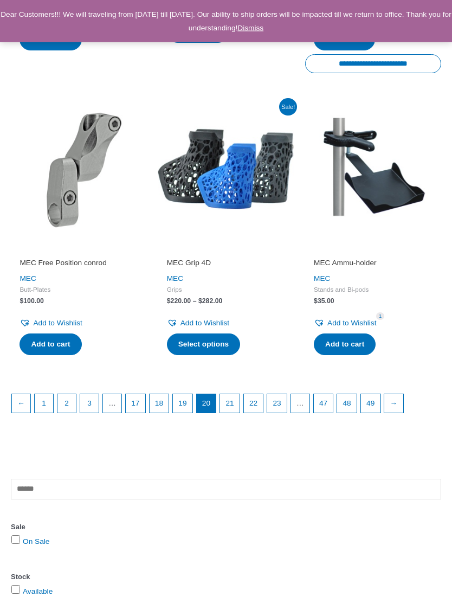
scroll to position [1310, 0]
click at [403, 394] on link "→" at bounding box center [394, 403] width 18 height 18
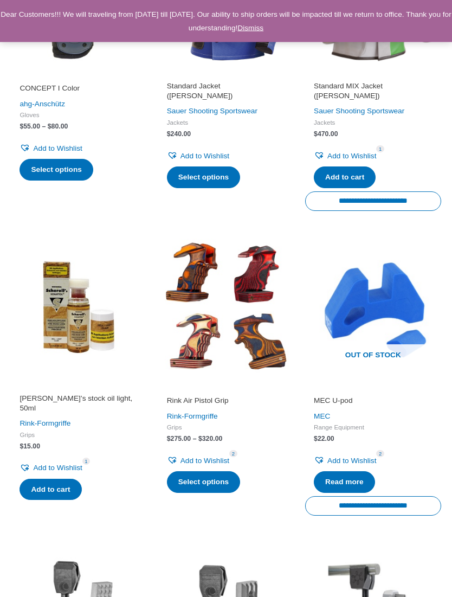
scroll to position [576, 0]
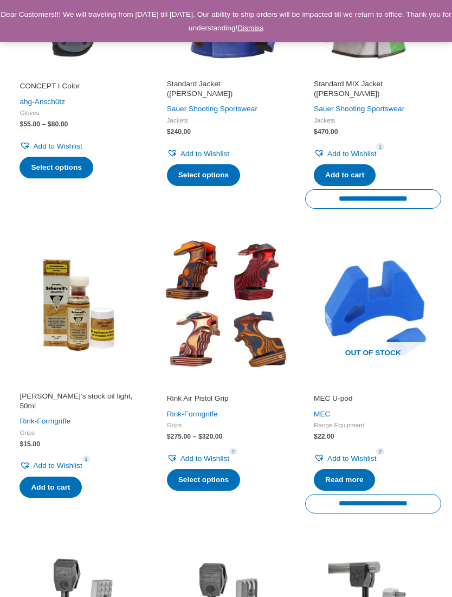
click at [106, 392] on link "Scherell’s stock oil light, 50ml" at bounding box center [79, 403] width 119 height 23
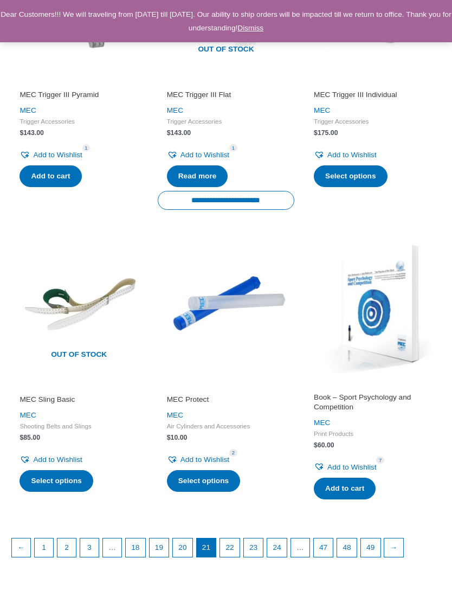
scroll to position [1202, 0]
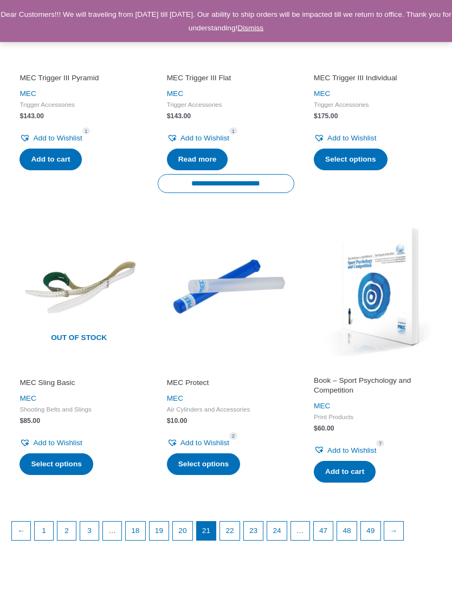
click at [403, 522] on link "→" at bounding box center [394, 531] width 18 height 18
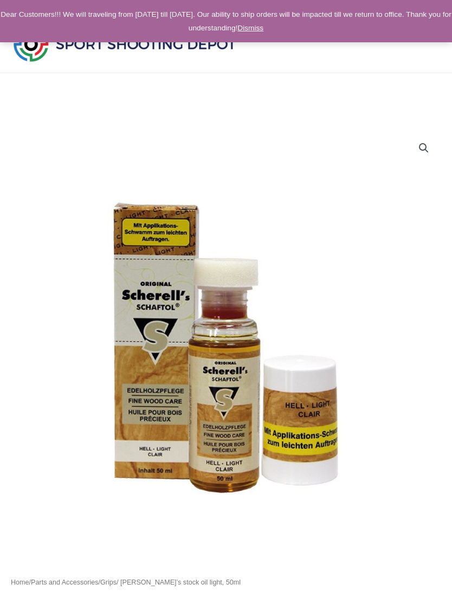
scroll to position [17, 0]
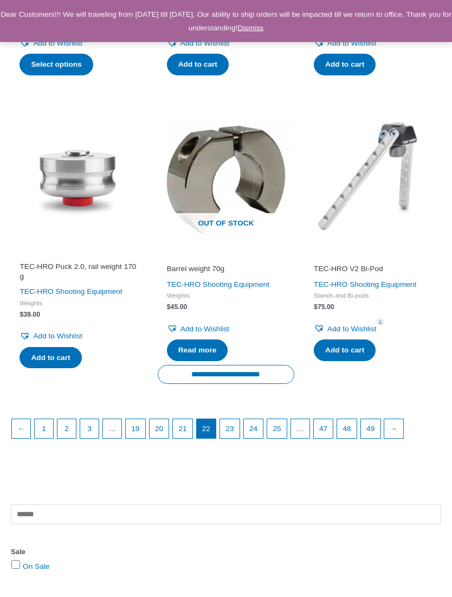
scroll to position [1282, 0]
click at [403, 434] on link "→" at bounding box center [394, 428] width 18 height 18
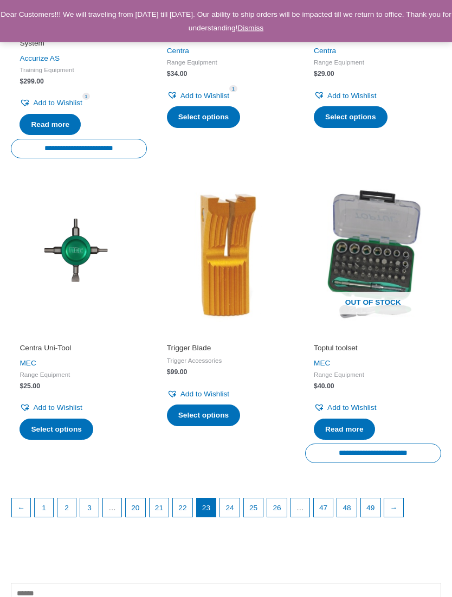
scroll to position [1220, 0]
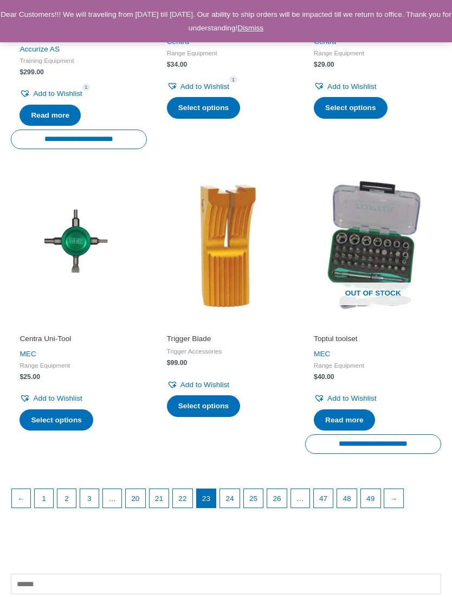
click at [403, 501] on link "→" at bounding box center [394, 498] width 18 height 18
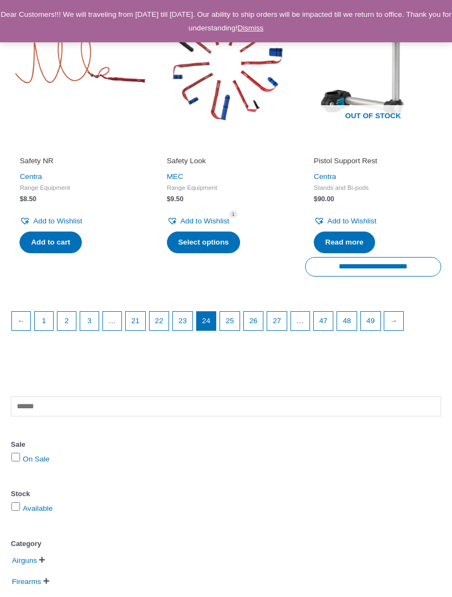
scroll to position [1424, 0]
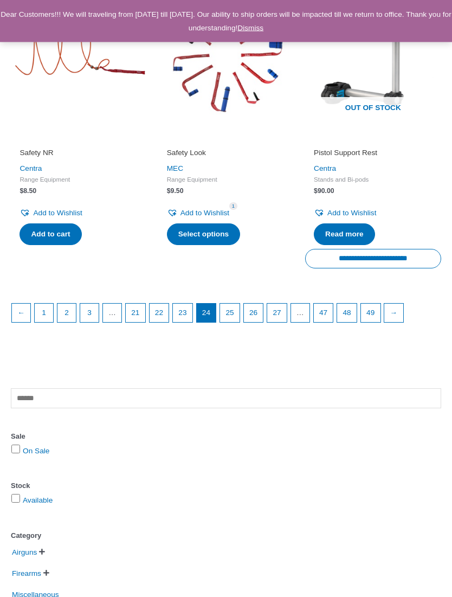
click at [403, 311] on link "→" at bounding box center [394, 313] width 18 height 18
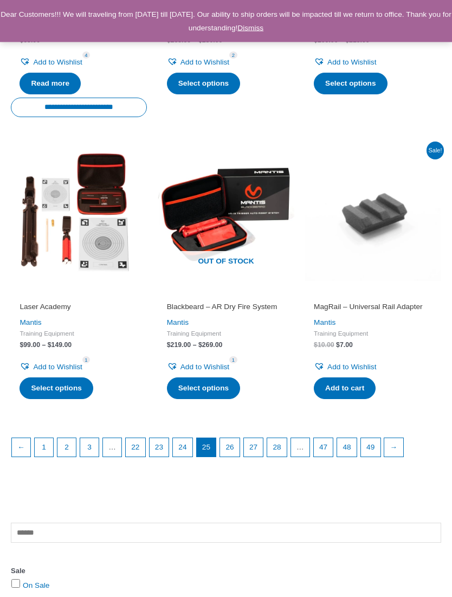
scroll to position [1244, 0]
click at [403, 450] on link "→" at bounding box center [394, 447] width 18 height 18
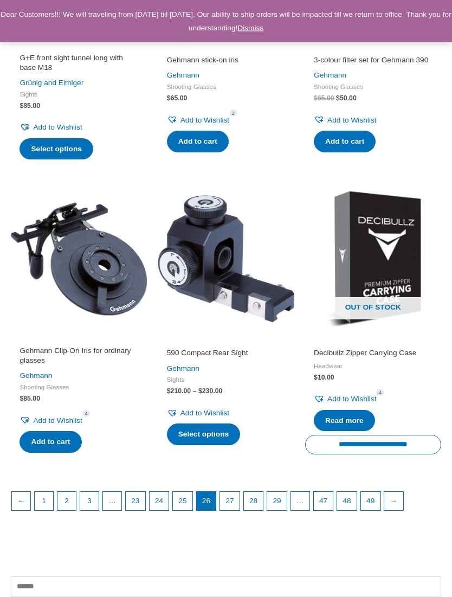
scroll to position [1187, 0]
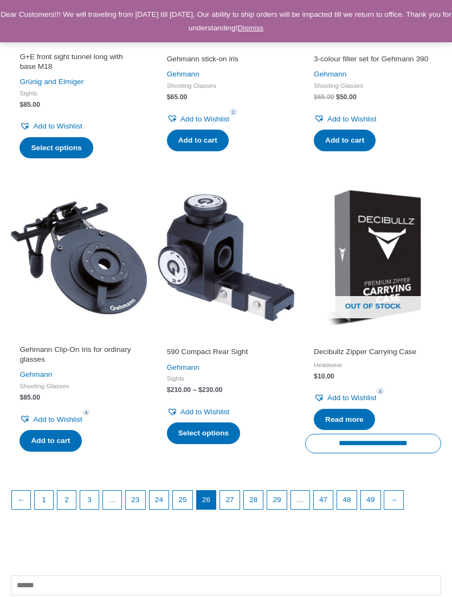
click at [403, 491] on link "→" at bounding box center [394, 500] width 18 height 18
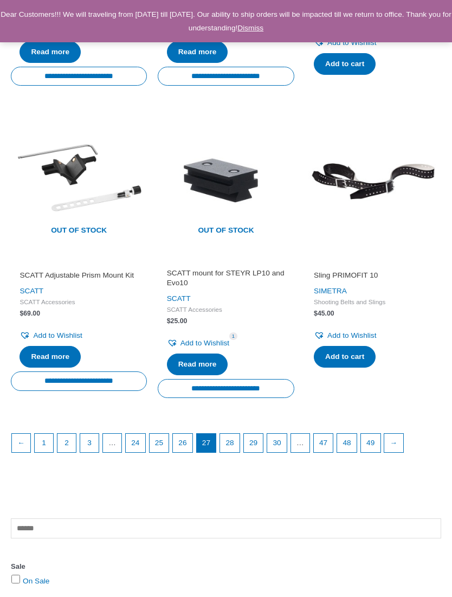
scroll to position [1282, 0]
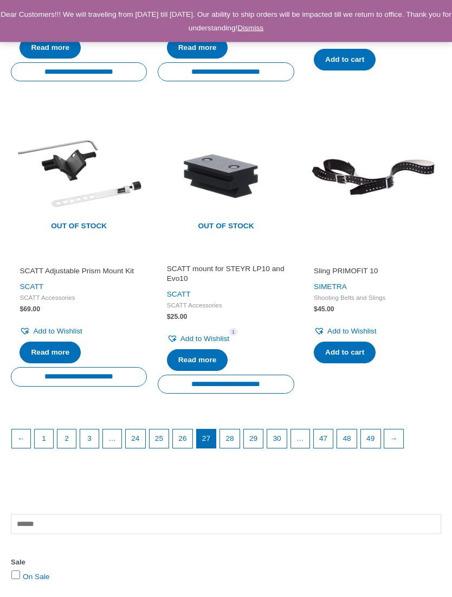
click at [403, 432] on link "→" at bounding box center [394, 439] width 18 height 18
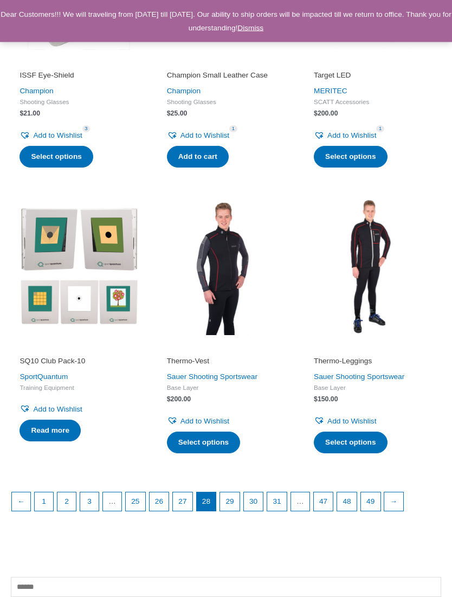
scroll to position [1212, 0]
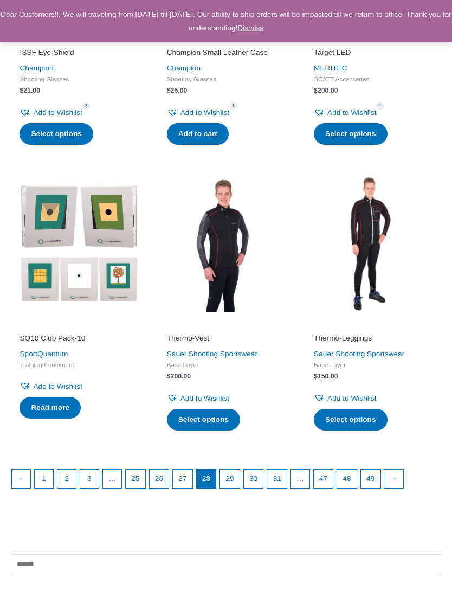
click at [403, 474] on link "→" at bounding box center [394, 479] width 18 height 18
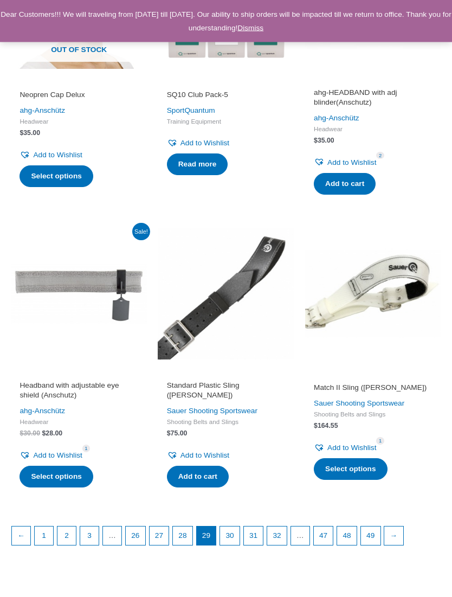
scroll to position [1191, 0]
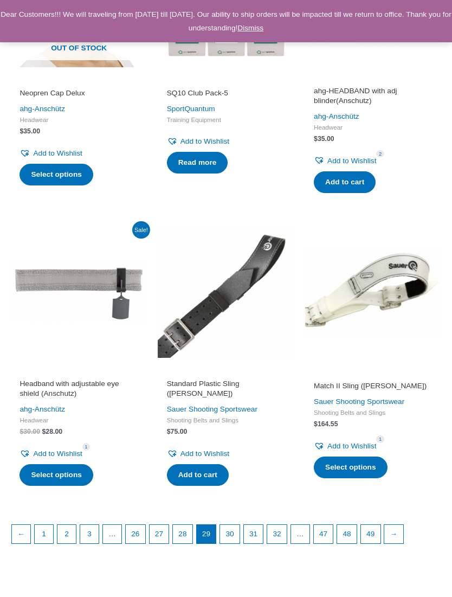
click at [403, 530] on link "→" at bounding box center [394, 534] width 18 height 18
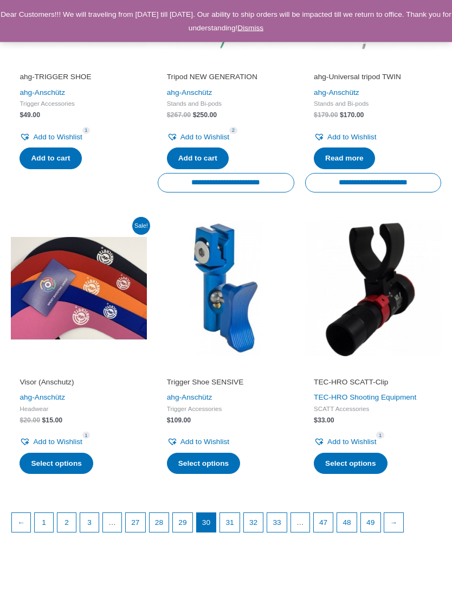
scroll to position [1188, 0]
click at [403, 524] on link "→" at bounding box center [394, 522] width 18 height 18
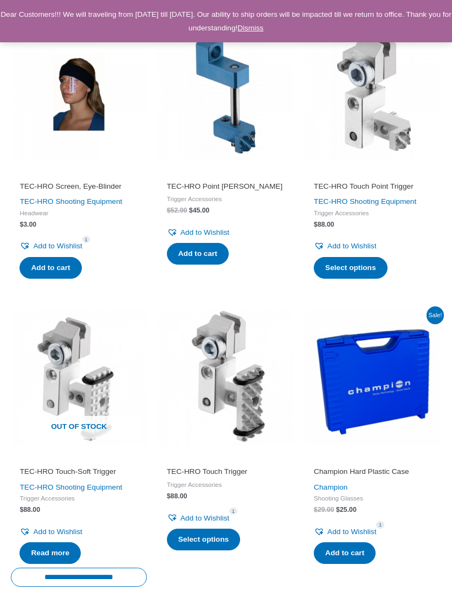
scroll to position [185, 0]
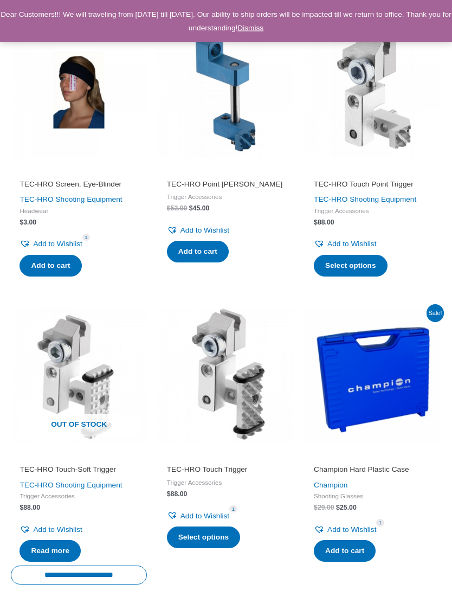
click at [104, 467] on h2 "TEC-HRO Touch-Soft Trigger" at bounding box center [79, 470] width 119 height 10
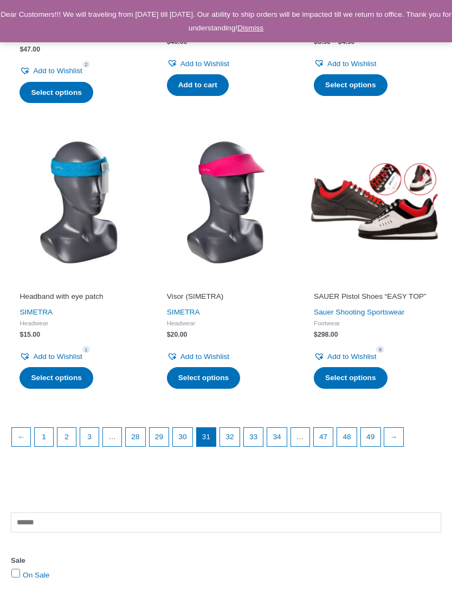
scroll to position [1265, 0]
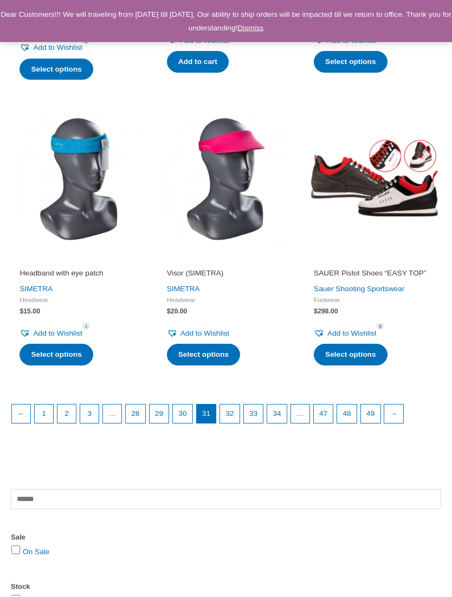
click at [403, 415] on link "→" at bounding box center [394, 414] width 18 height 18
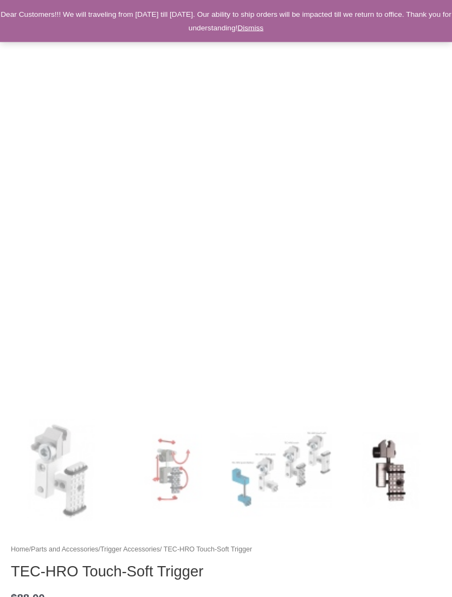
scroll to position [159, 0]
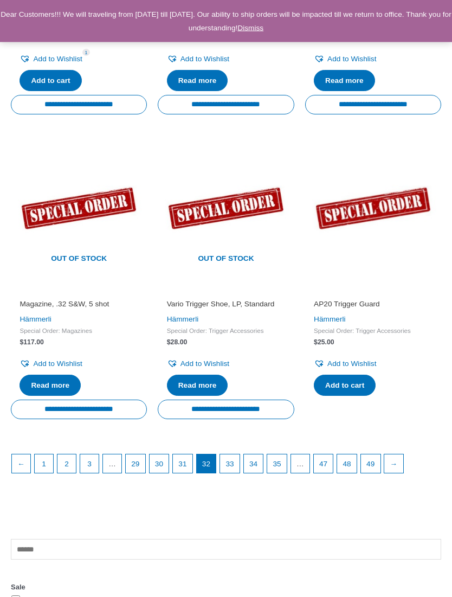
scroll to position [1256, 0]
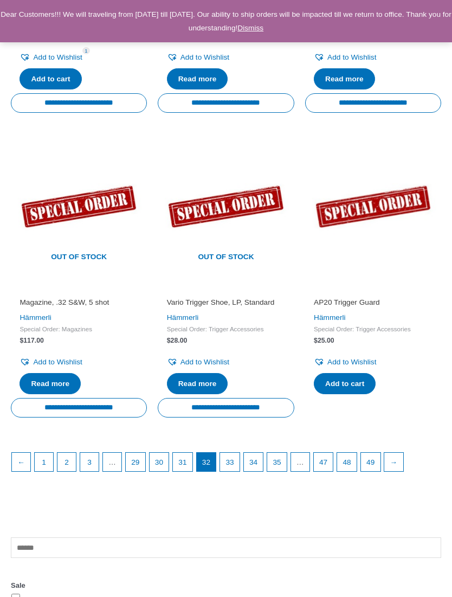
click at [403, 453] on link "→" at bounding box center [394, 462] width 18 height 18
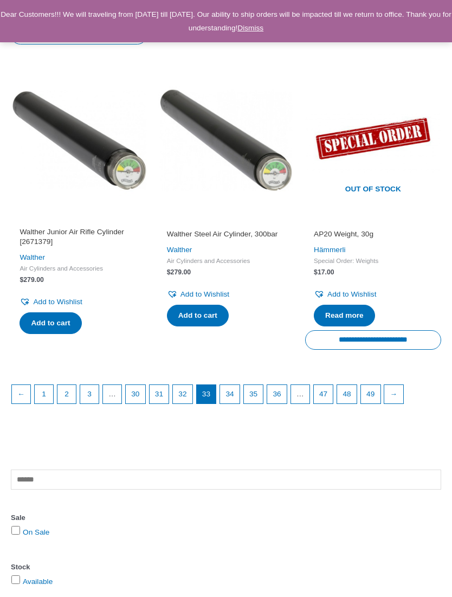
scroll to position [1382, 0]
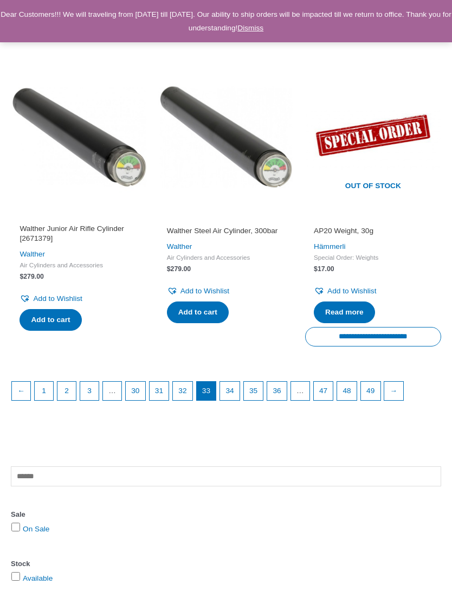
click at [403, 389] on link "→" at bounding box center [394, 391] width 18 height 18
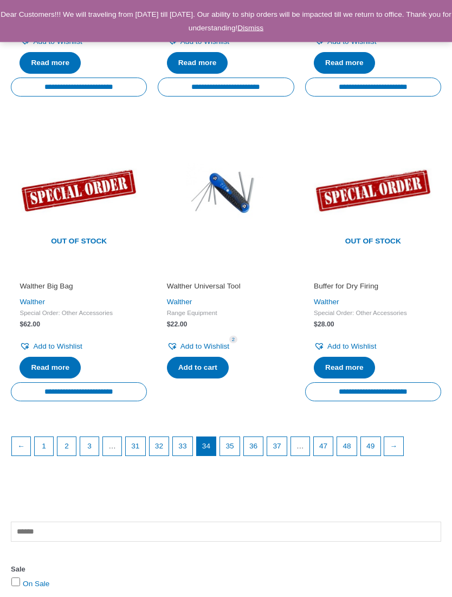
scroll to position [1312, 0]
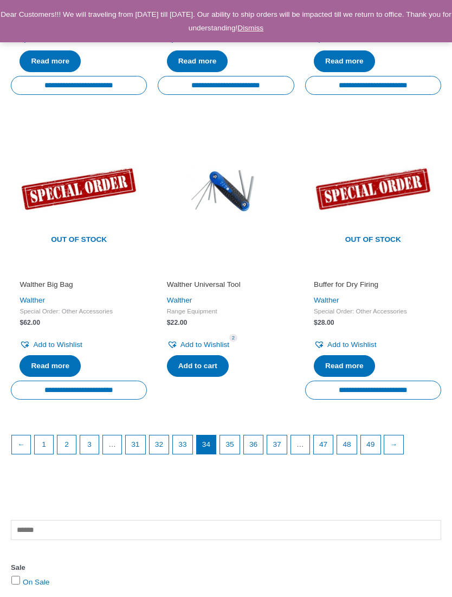
click at [403, 445] on link "→" at bounding box center [394, 445] width 18 height 18
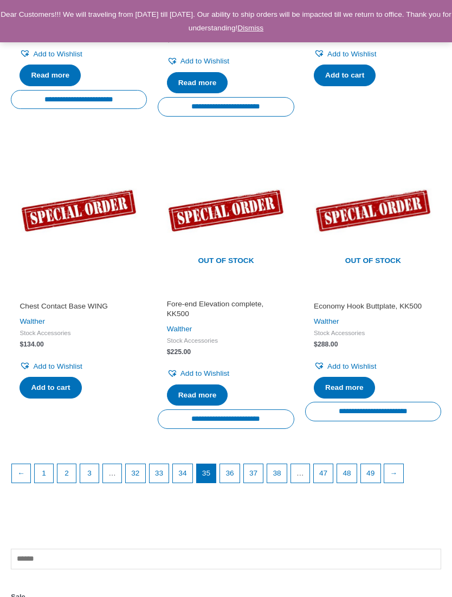
scroll to position [1305, 0]
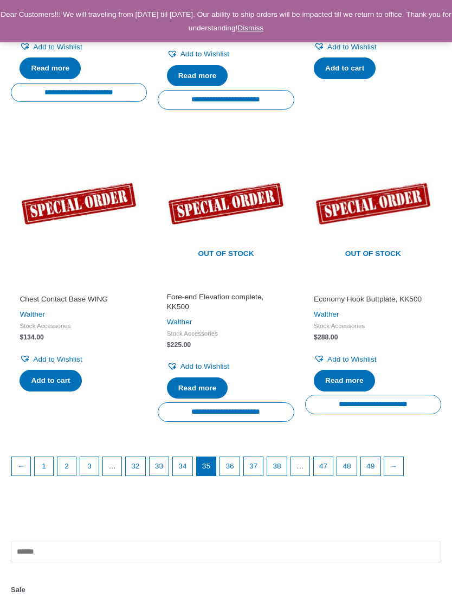
click at [403, 462] on link "→" at bounding box center [394, 466] width 18 height 18
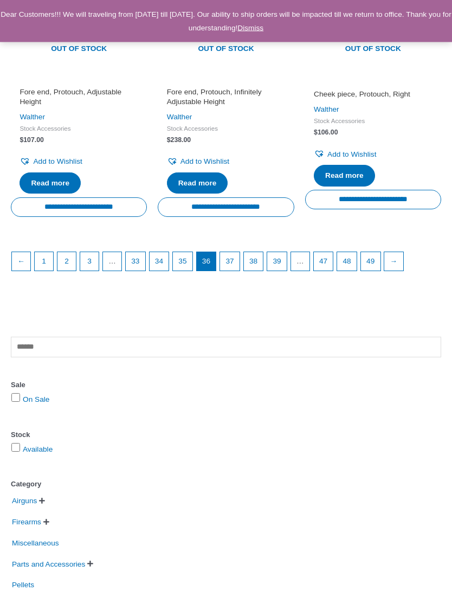
scroll to position [1506, 0]
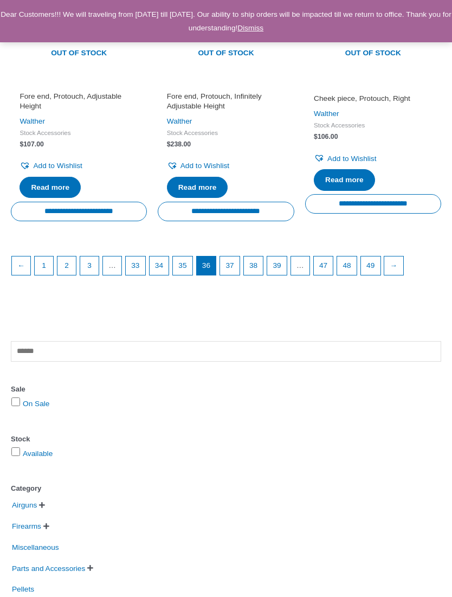
click at [403, 268] on link "→" at bounding box center [394, 266] width 18 height 18
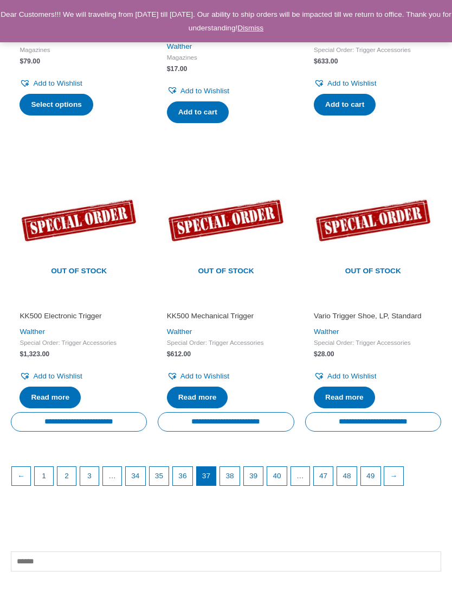
scroll to position [1277, 0]
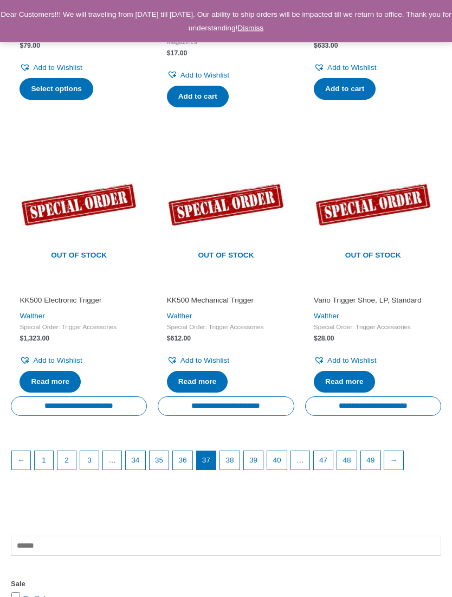
click at [403, 463] on link "→" at bounding box center [394, 461] width 18 height 18
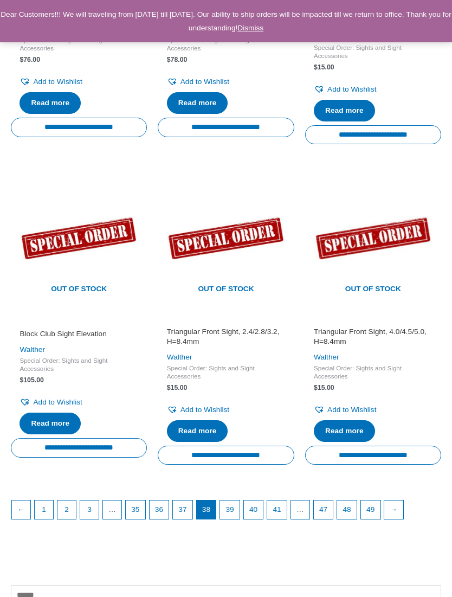
scroll to position [1299, 0]
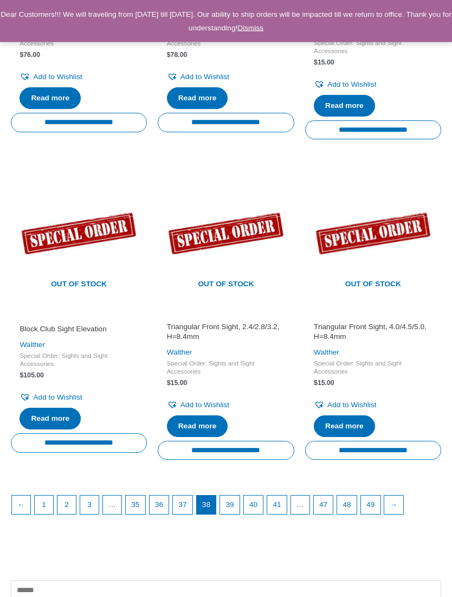
click at [403, 506] on link "→" at bounding box center [394, 505] width 18 height 18
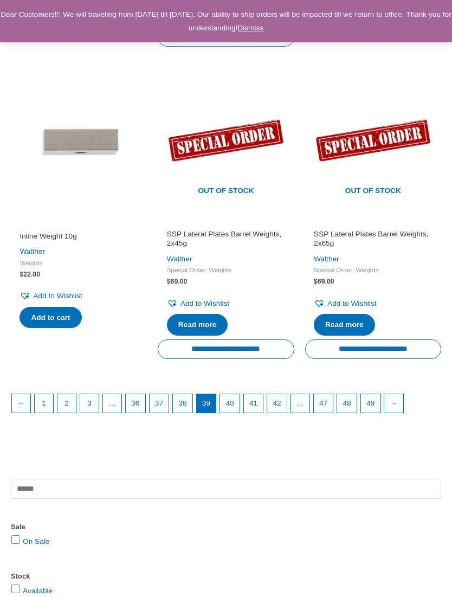
scroll to position [1379, 0]
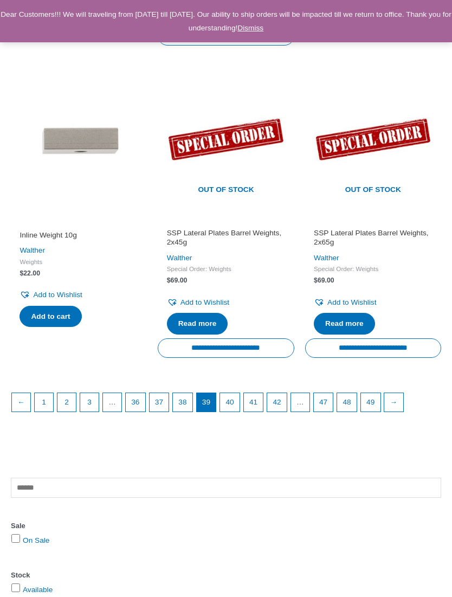
click at [403, 408] on link "→" at bounding box center [394, 402] width 18 height 18
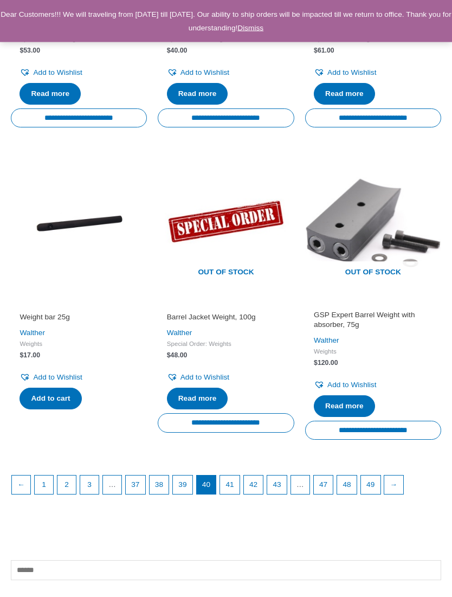
scroll to position [1274, 0]
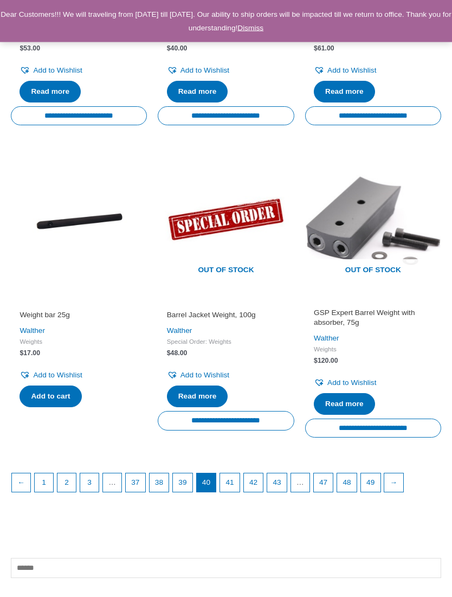
click at [403, 480] on link "→" at bounding box center [394, 483] width 18 height 18
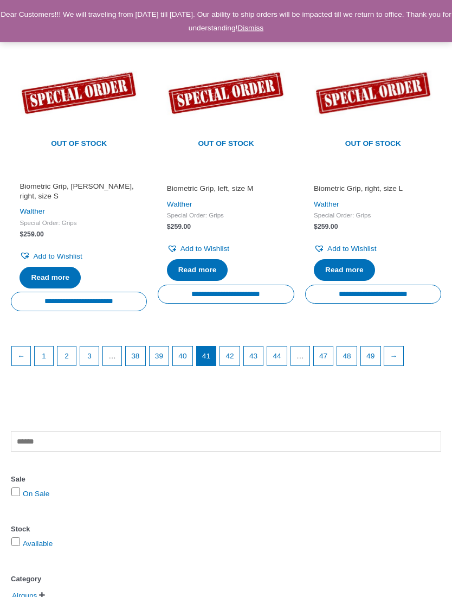
scroll to position [1410, 0]
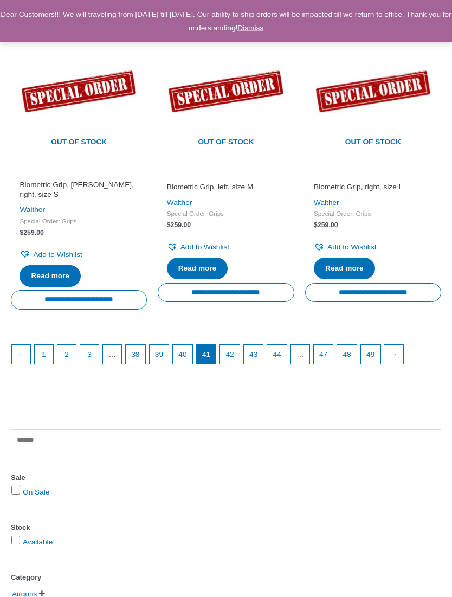
click at [403, 348] on link "→" at bounding box center [394, 355] width 18 height 18
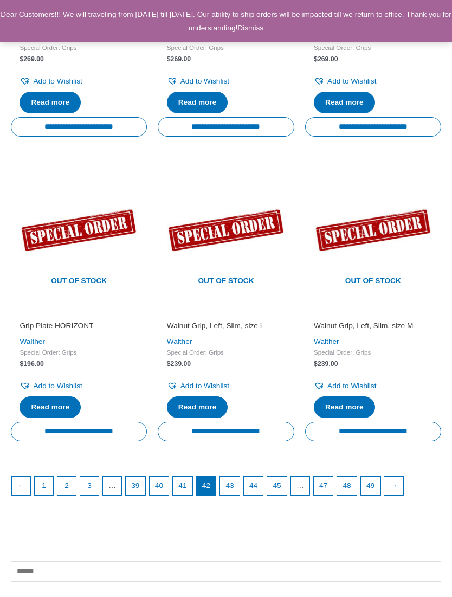
scroll to position [1302, 0]
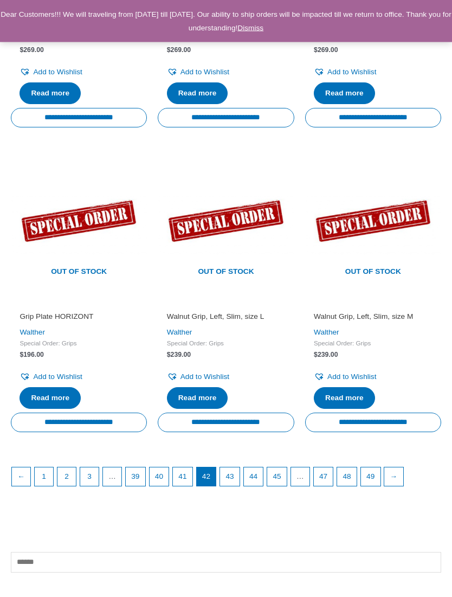
click at [403, 469] on link "→" at bounding box center [394, 477] width 18 height 18
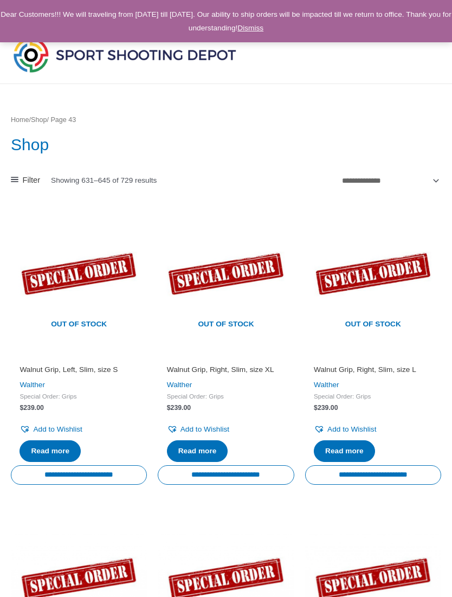
click at [132, 54] on img at bounding box center [125, 55] width 228 height 40
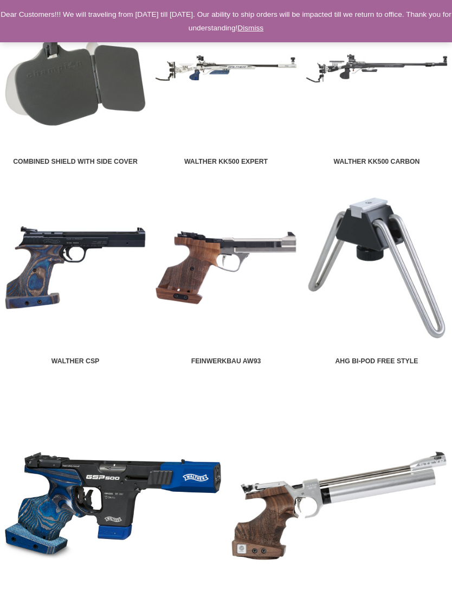
scroll to position [1355, 0]
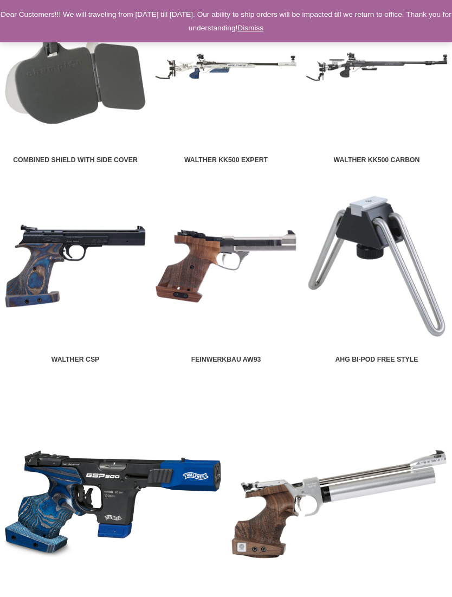
click at [212, 276] on img at bounding box center [226, 266] width 142 height 142
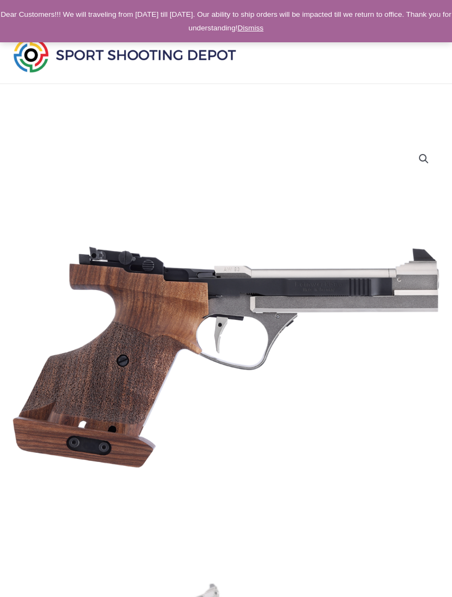
click at [114, 59] on img at bounding box center [125, 55] width 228 height 40
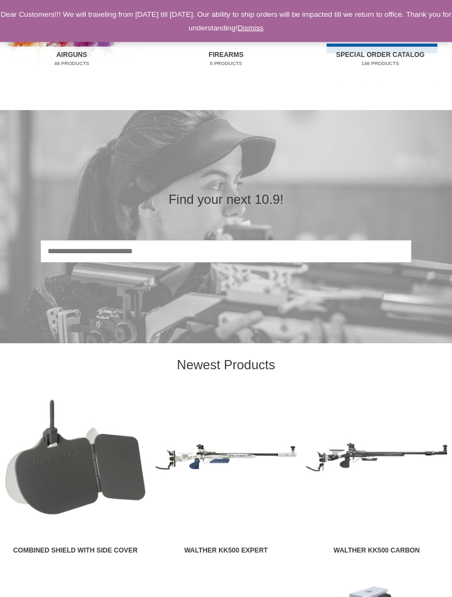
scroll to position [974, 0]
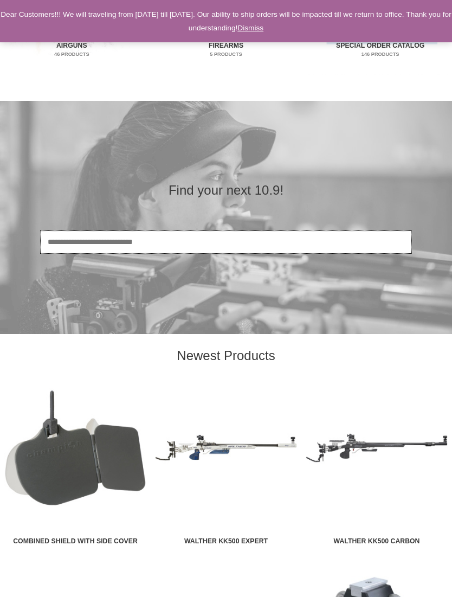
click at [235, 246] on input "Search" at bounding box center [226, 242] width 371 height 22
type input "*"
type input "**********"
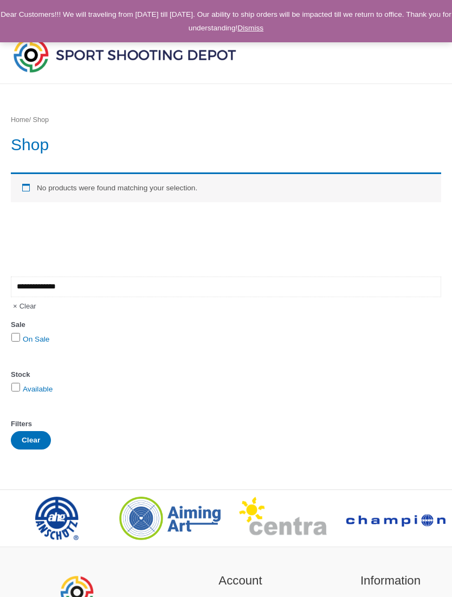
click at [40, 291] on input "**********" at bounding box center [226, 287] width 431 height 21
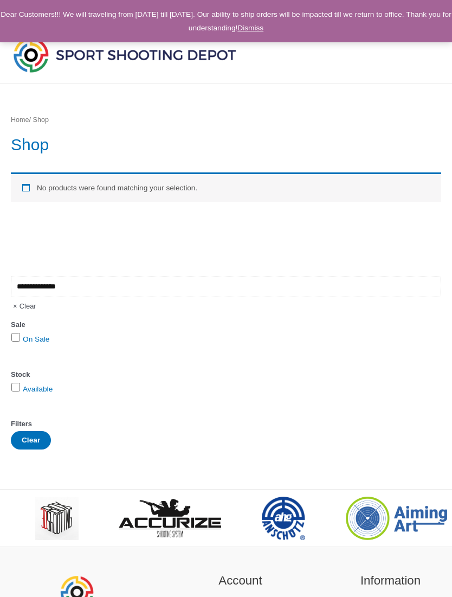
click at [85, 285] on input "**********" at bounding box center [226, 287] width 431 height 21
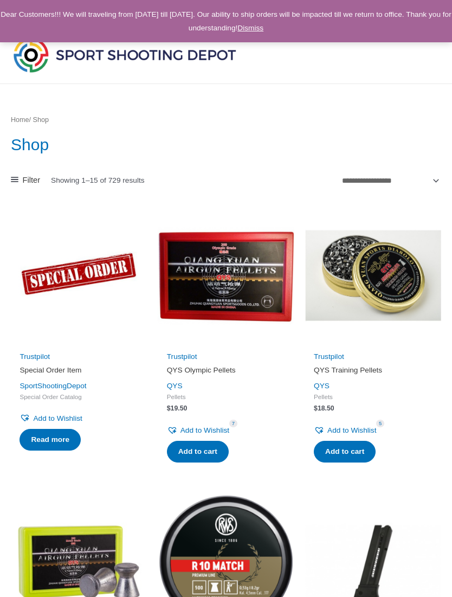
scroll to position [1348, 0]
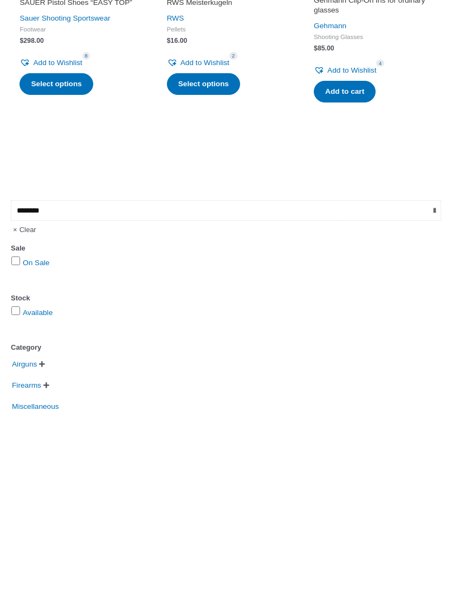
type input "********"
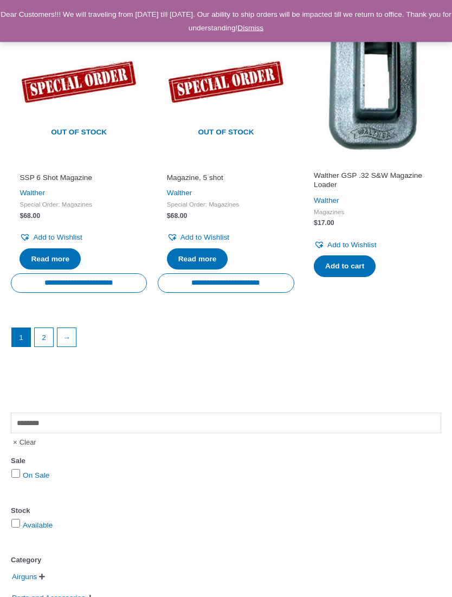
scroll to position [1370, 0]
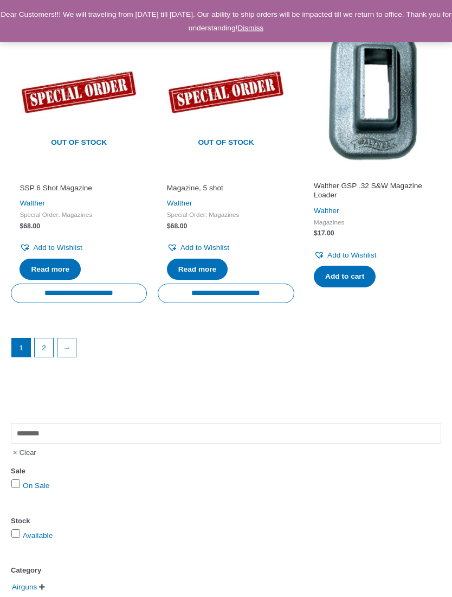
click at [43, 339] on link "2" at bounding box center [44, 348] width 18 height 18
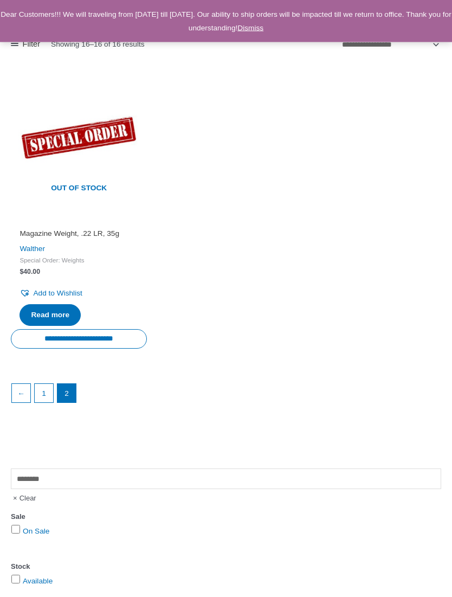
scroll to position [136, 0]
click at [42, 393] on link "1" at bounding box center [44, 393] width 18 height 18
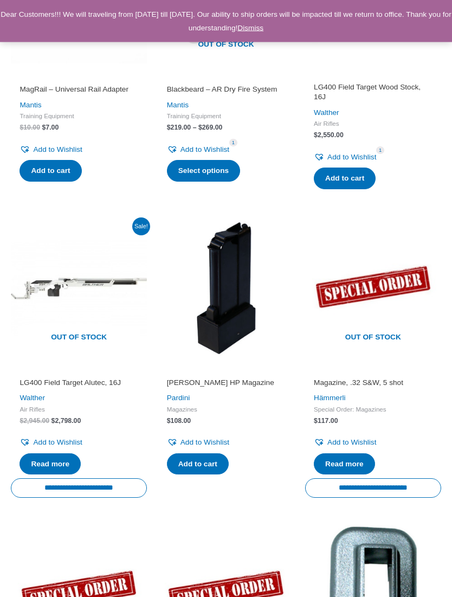
scroll to position [868, 0]
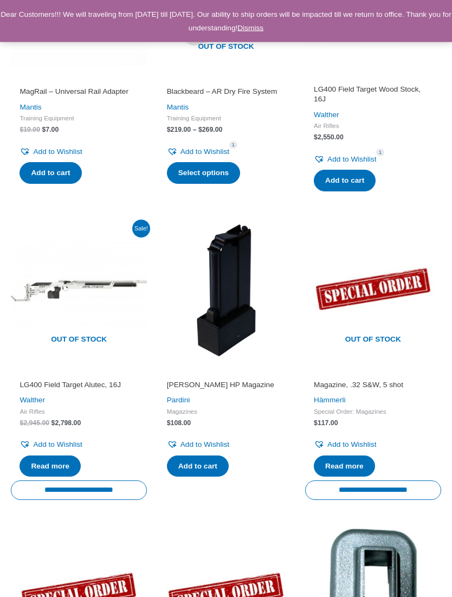
click at [190, 397] on link "Pardini" at bounding box center [178, 401] width 23 height 8
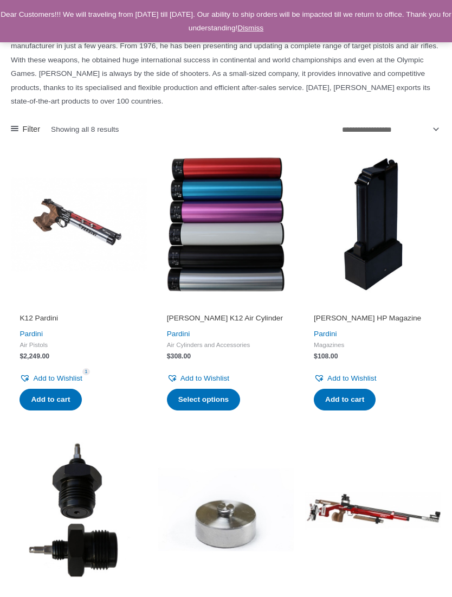
scroll to position [155, 0]
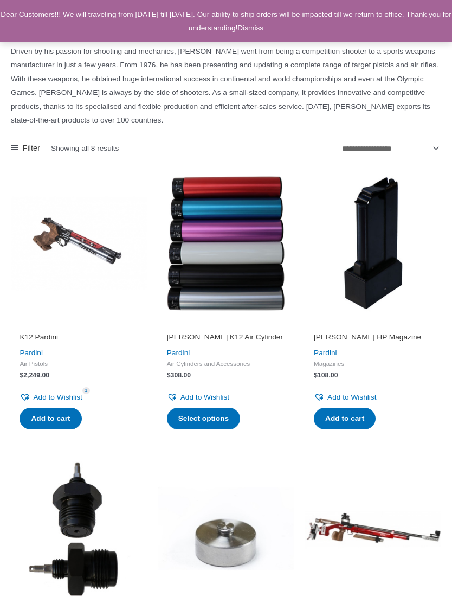
click at [376, 300] on img at bounding box center [373, 243] width 136 height 136
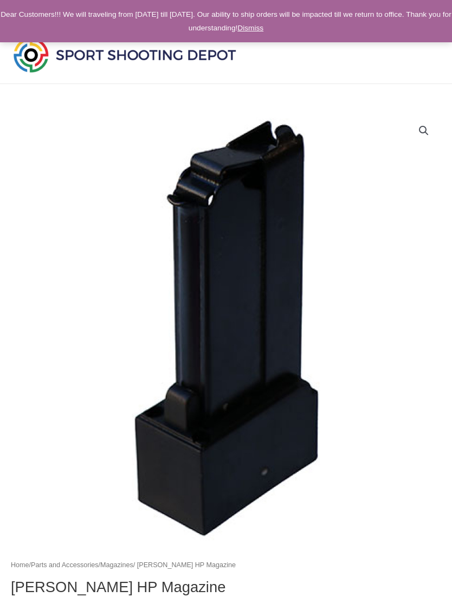
click at [378, 325] on img at bounding box center [226, 329] width 431 height 431
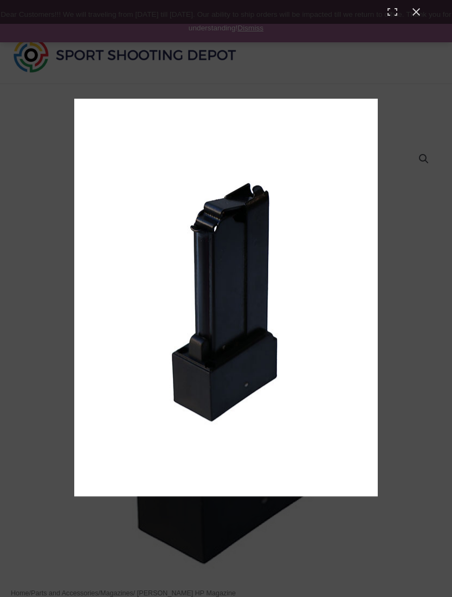
click at [397, 298] on div "Full screen image" at bounding box center [226, 298] width 452 height 597
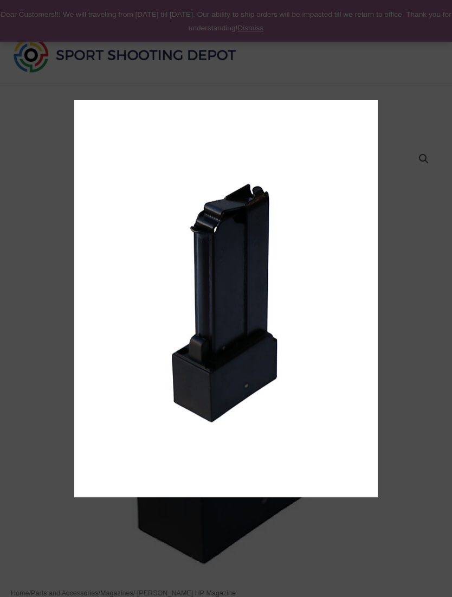
click at [354, 312] on img "Full screen image" at bounding box center [226, 299] width 304 height 398
click at [338, 317] on img "Full screen image" at bounding box center [226, 299] width 304 height 398
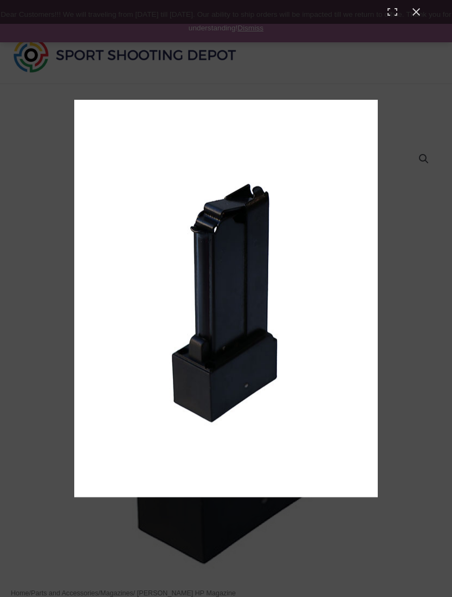
click at [401, 301] on div "Full screen image" at bounding box center [226, 298] width 452 height 597
click at [437, 288] on div "Full screen image" at bounding box center [226, 298] width 452 height 597
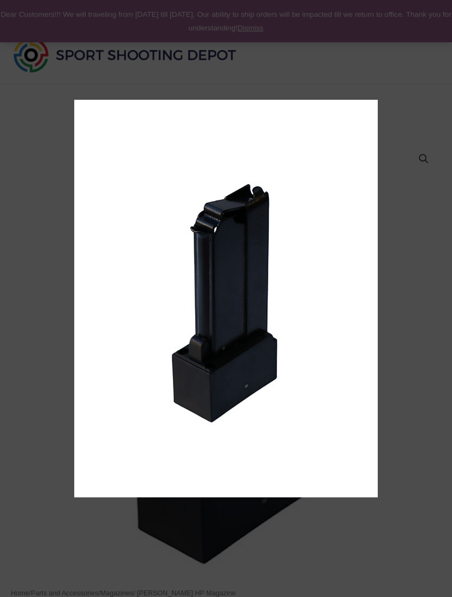
click at [231, 185] on img "Full screen image" at bounding box center [226, 299] width 304 height 398
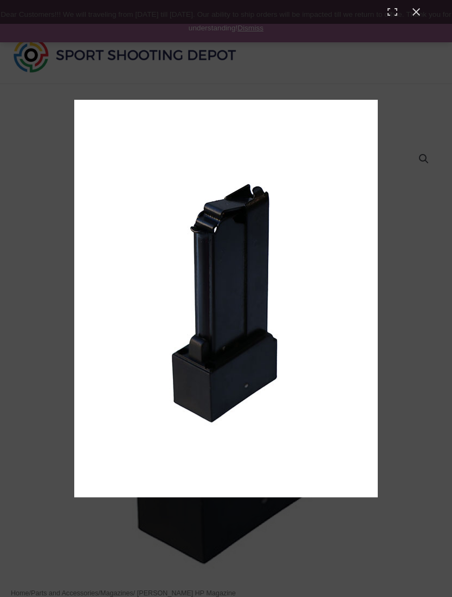
click at [422, 50] on div "Full screen image" at bounding box center [226, 298] width 452 height 597
click at [422, 13] on button "Close (Esc)" at bounding box center [417, 12] width 24 height 24
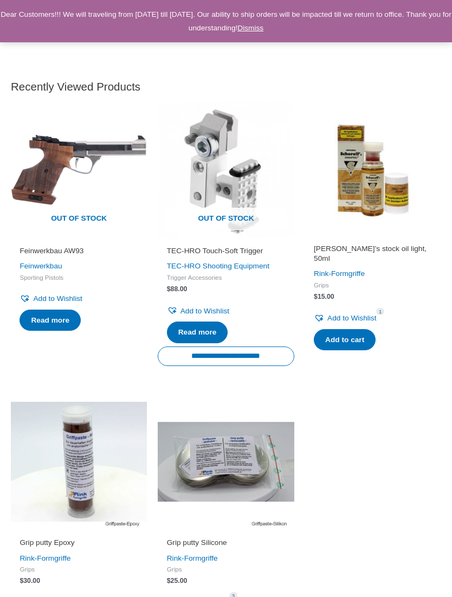
scroll to position [1918, 0]
